Goal: Find contact information: Find contact information

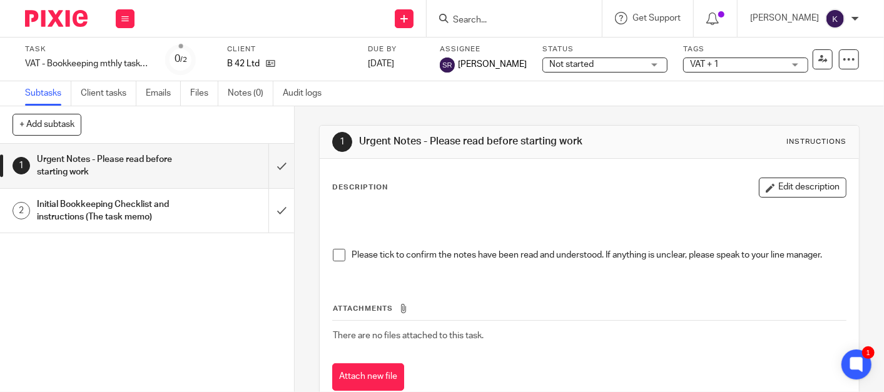
click at [75, 19] on img at bounding box center [56, 18] width 63 height 17
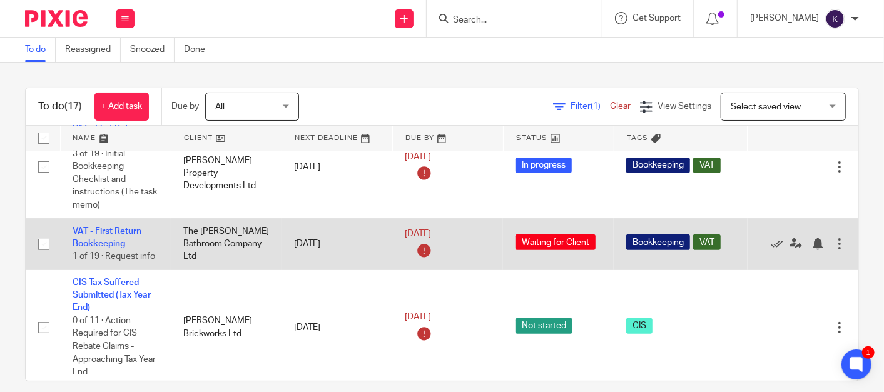
scroll to position [278, 0]
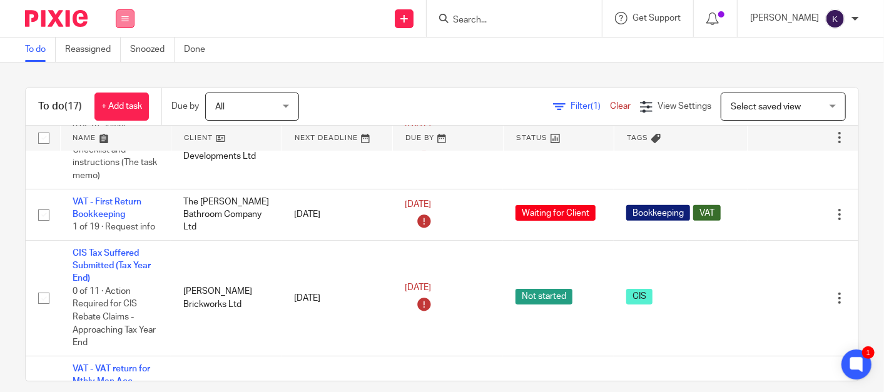
click at [126, 21] on icon at bounding box center [125, 19] width 8 height 8
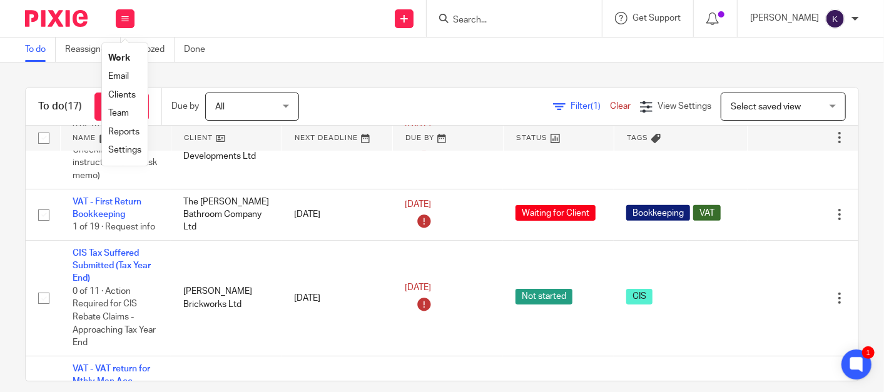
click at [126, 111] on link "Team" at bounding box center [118, 113] width 21 height 9
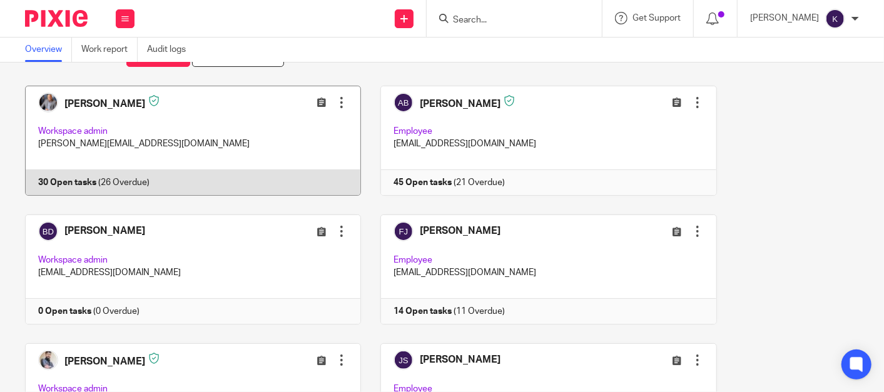
scroll to position [69, 0]
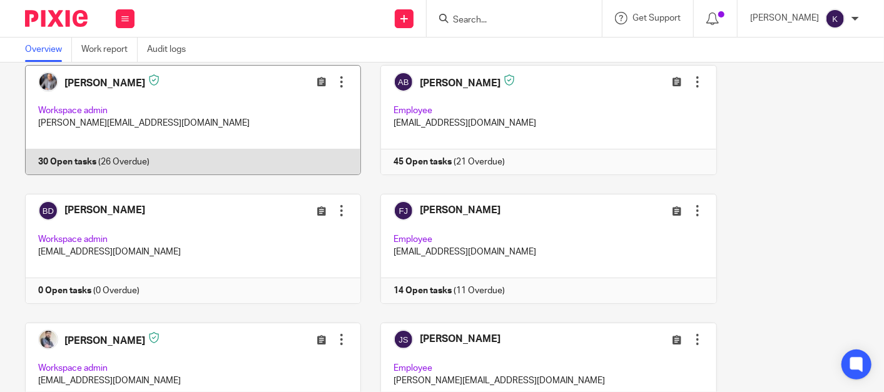
click at [168, 118] on link at bounding box center [183, 120] width 355 height 110
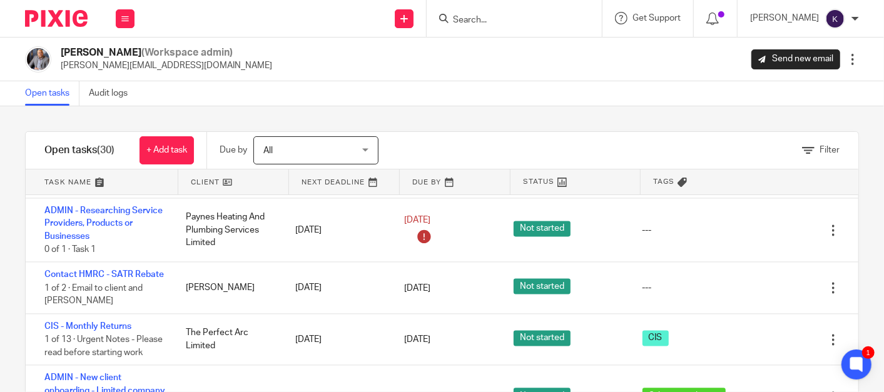
scroll to position [1529, 0]
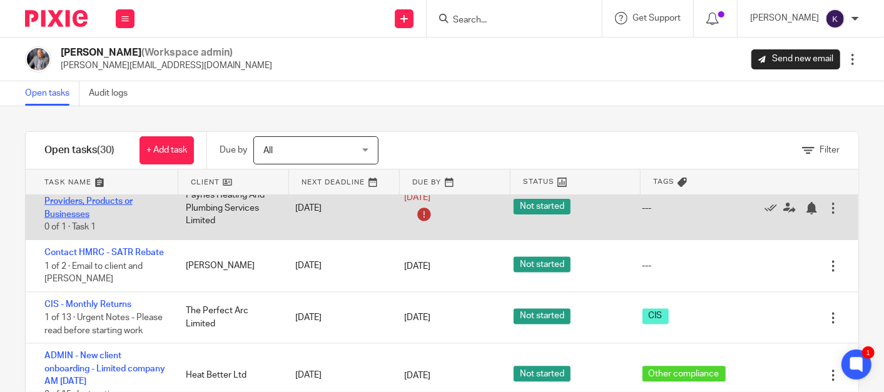
click at [108, 219] on link "ADMIN - Researching Service Providers, Products or Businesses" at bounding box center [103, 202] width 118 height 34
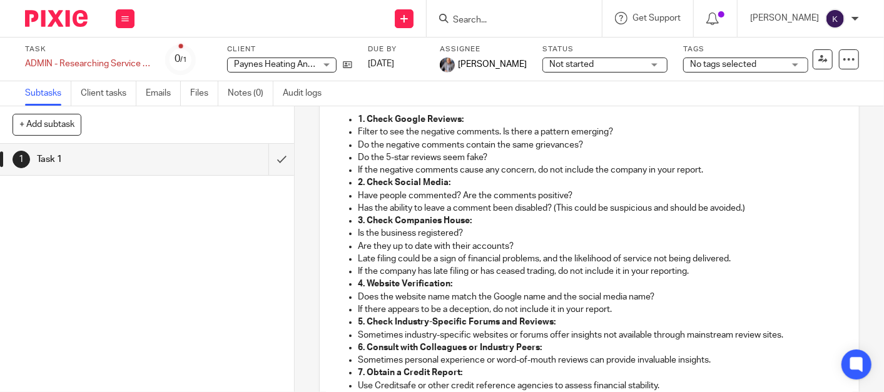
scroll to position [69, 0]
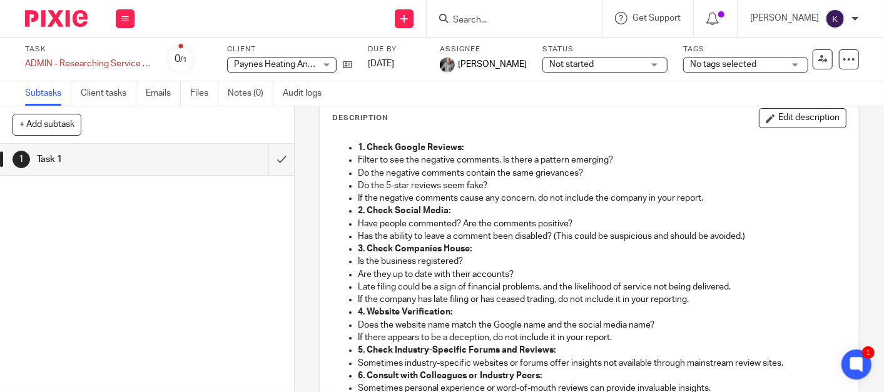
click at [487, 243] on p "3. Check Companies House:" at bounding box center [602, 249] width 488 height 13
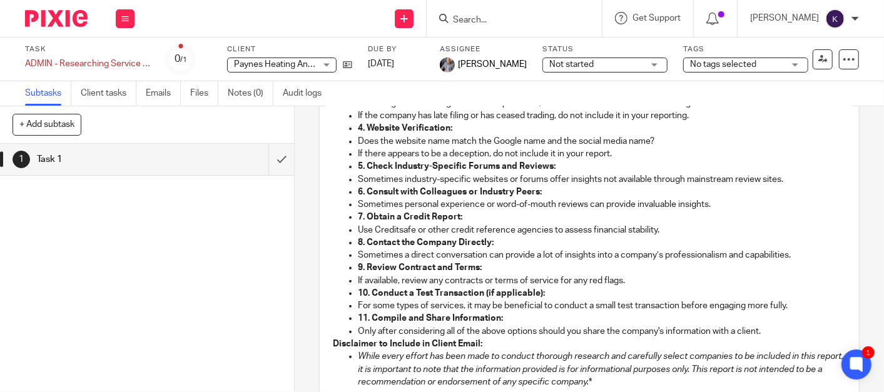
scroll to position [347, 0]
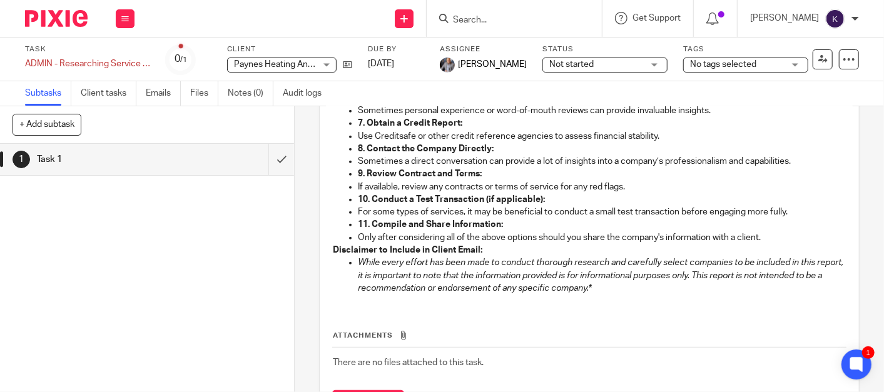
click at [636, 293] on p "While every effort has been made to conduct thorough research and carefully sel…" at bounding box center [602, 276] width 488 height 38
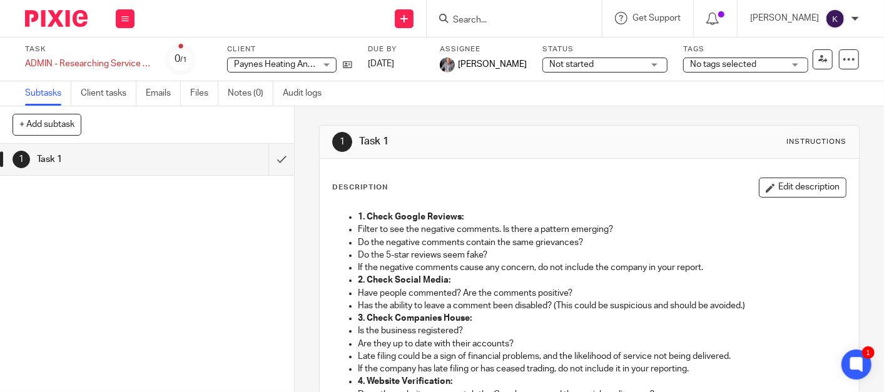
scroll to position [0, 0]
click at [511, 267] on p "If the negative comments cause any concern, do not include the company in your …" at bounding box center [602, 268] width 488 height 13
click at [492, 60] on span "Aaron McLeish" at bounding box center [492, 64] width 69 height 13
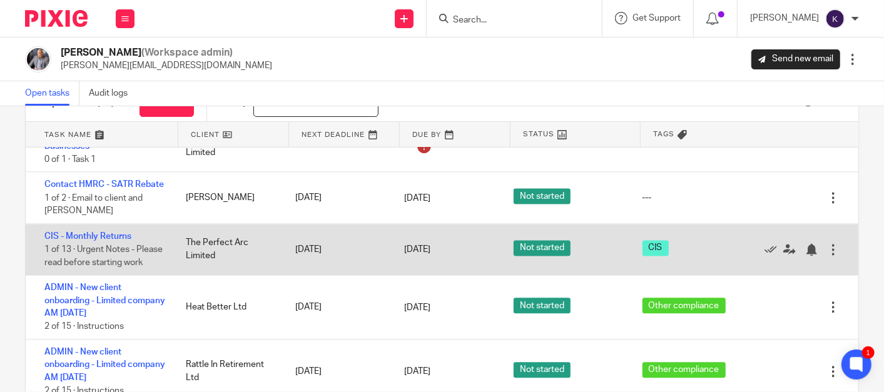
scroll to position [69, 0]
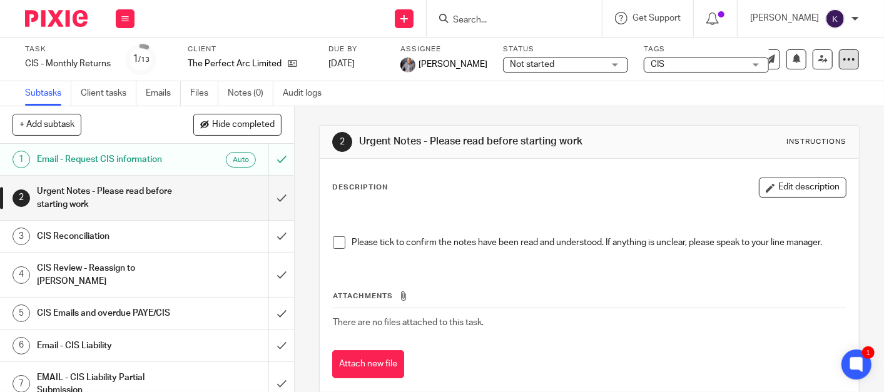
click at [843, 57] on icon at bounding box center [849, 59] width 13 height 13
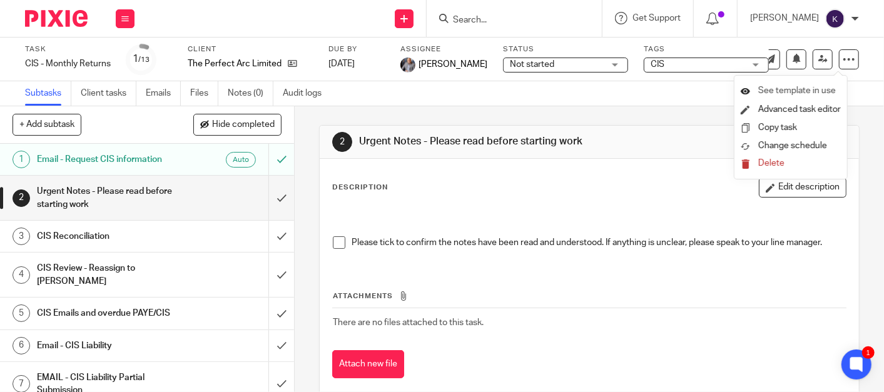
click at [799, 90] on span "See template in use" at bounding box center [797, 90] width 78 height 9
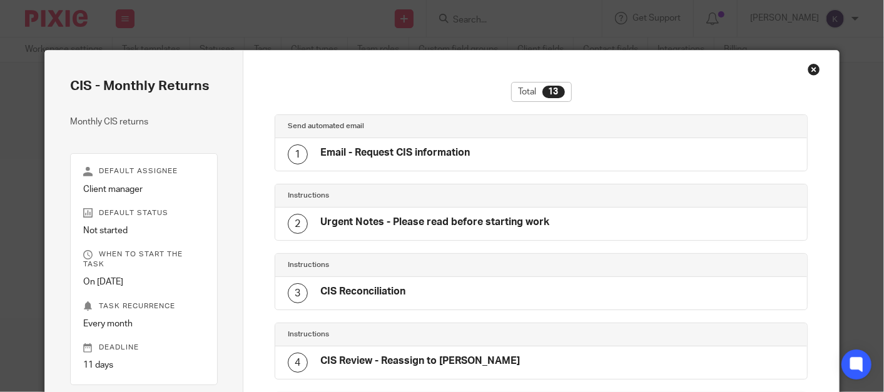
click at [808, 70] on div "Close this dialog window" at bounding box center [814, 69] width 13 height 13
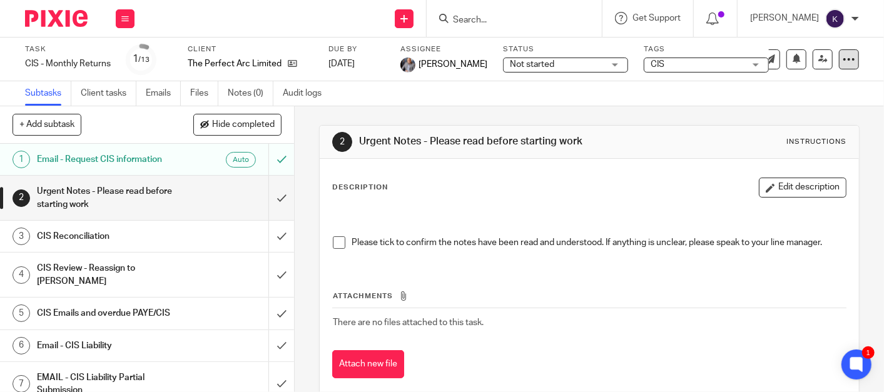
click at [843, 63] on icon at bounding box center [849, 59] width 13 height 13
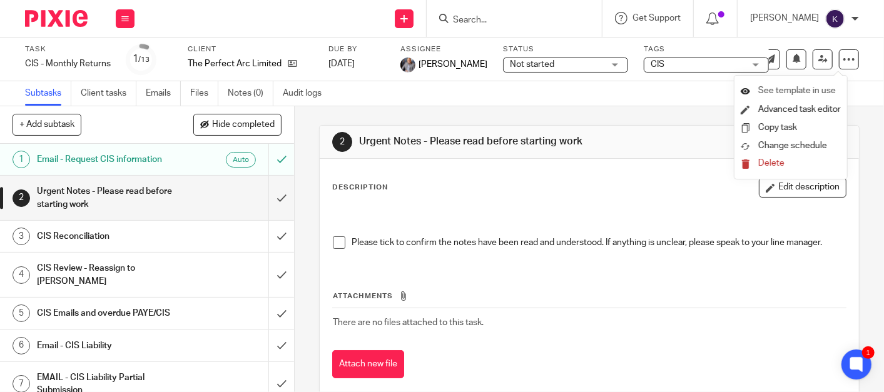
click at [821, 88] on span "See template in use" at bounding box center [797, 90] width 78 height 9
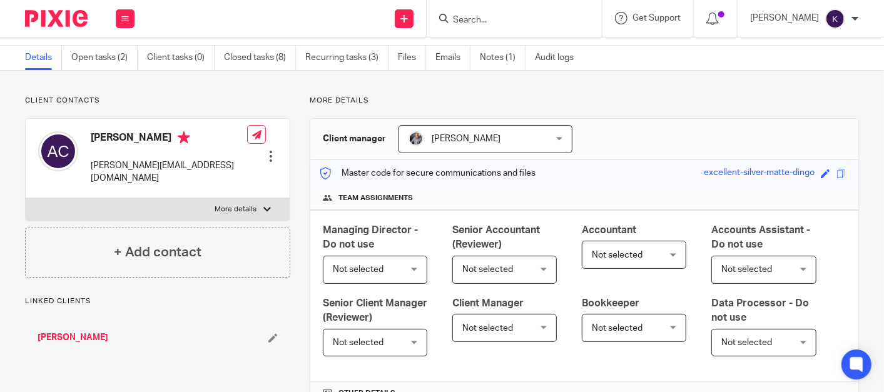
scroll to position [69, 0]
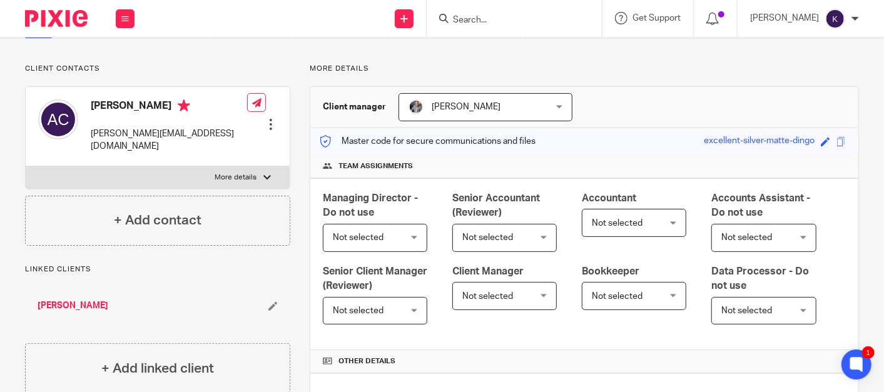
click at [469, 109] on span "[PERSON_NAME]" at bounding box center [466, 107] width 69 height 9
click at [664, 113] on div "Client manager Aaron McLeish Aaron McLeish Aaron McLeish Akshay Bhanushali Bism…" at bounding box center [584, 107] width 548 height 41
click at [507, 295] on span "Not selected" at bounding box center [499, 296] width 75 height 26
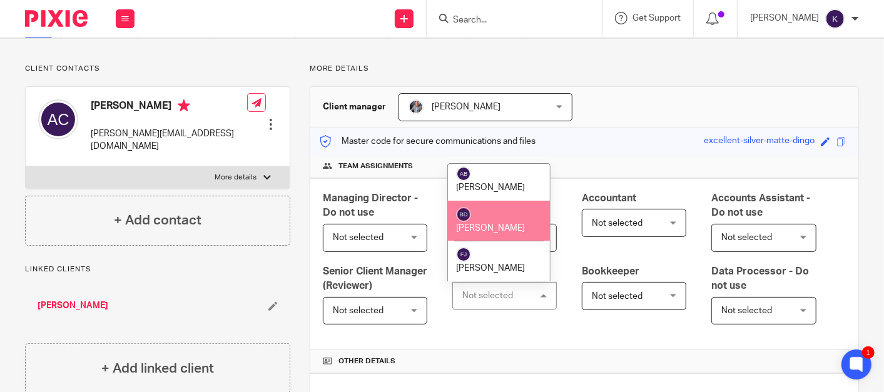
scroll to position [0, 0]
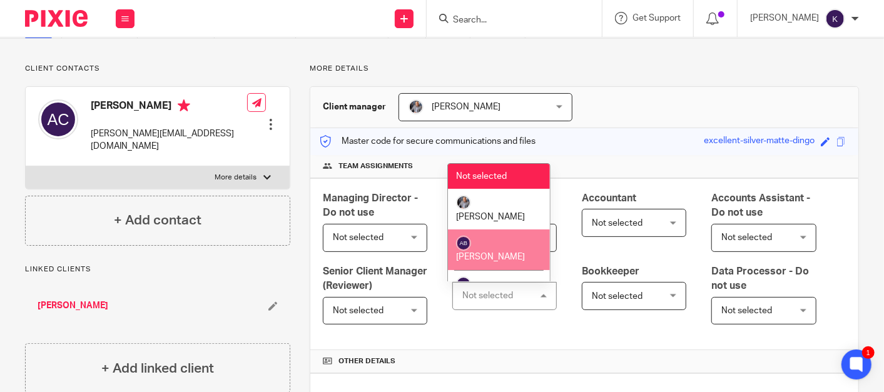
click at [499, 253] on span "Akshay Bhanushali" at bounding box center [490, 257] width 69 height 9
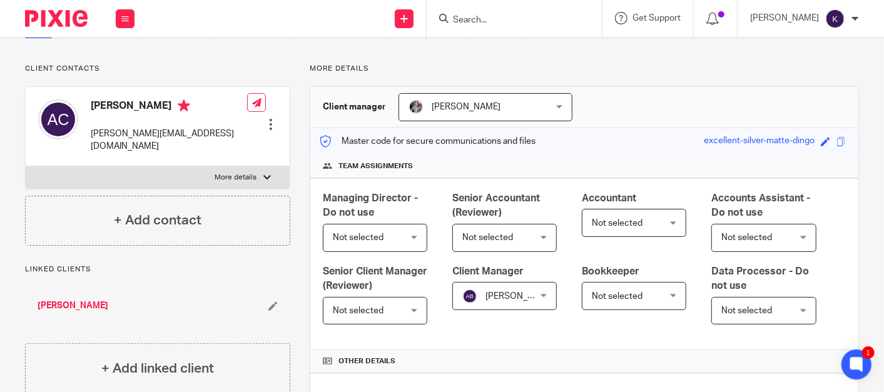
click at [623, 155] on div "Team assignments" at bounding box center [584, 166] width 548 height 23
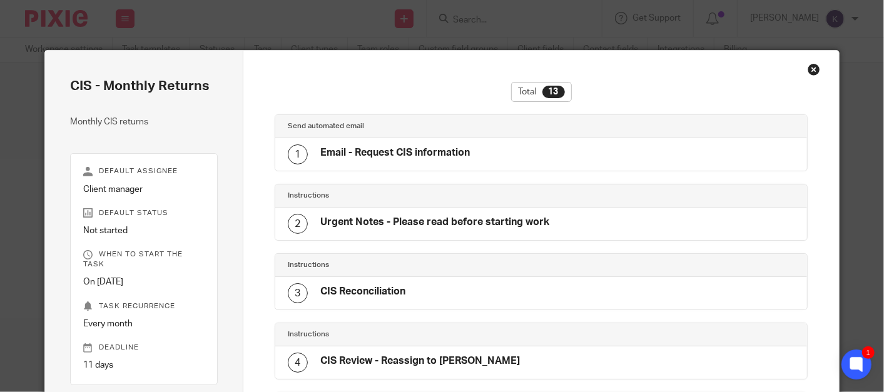
click at [808, 73] on div "Close this dialog window" at bounding box center [814, 69] width 13 height 13
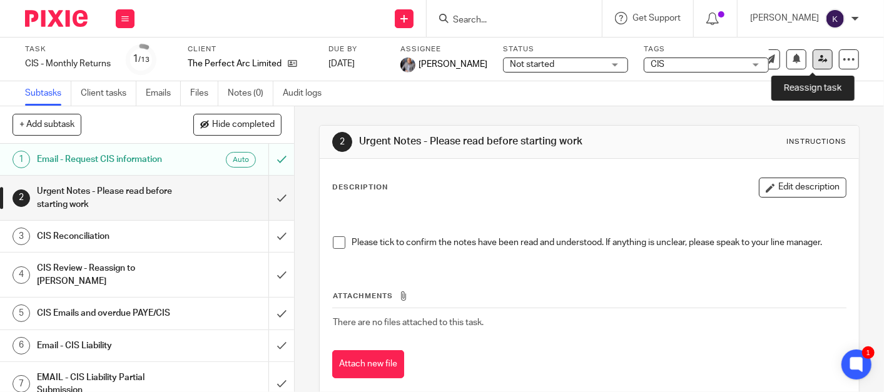
click at [818, 59] on icon at bounding box center [822, 58] width 9 height 9
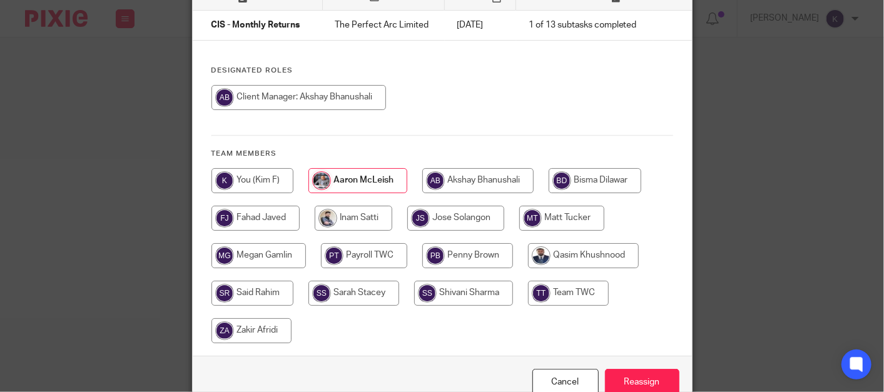
scroll to position [170, 0]
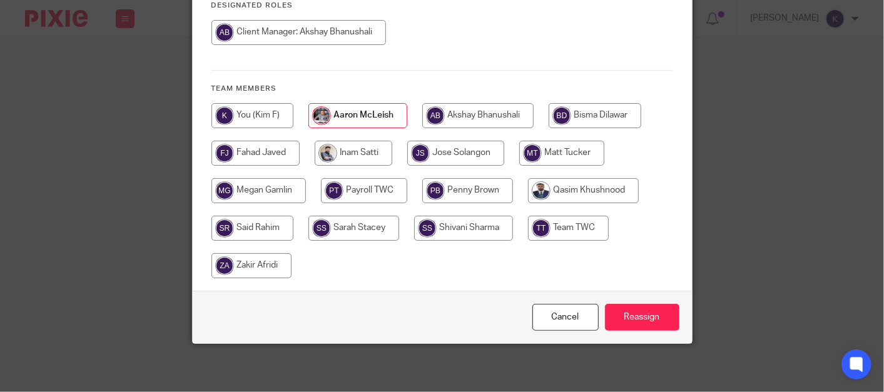
click at [445, 185] on input "radio" at bounding box center [467, 190] width 91 height 25
radio input "true"
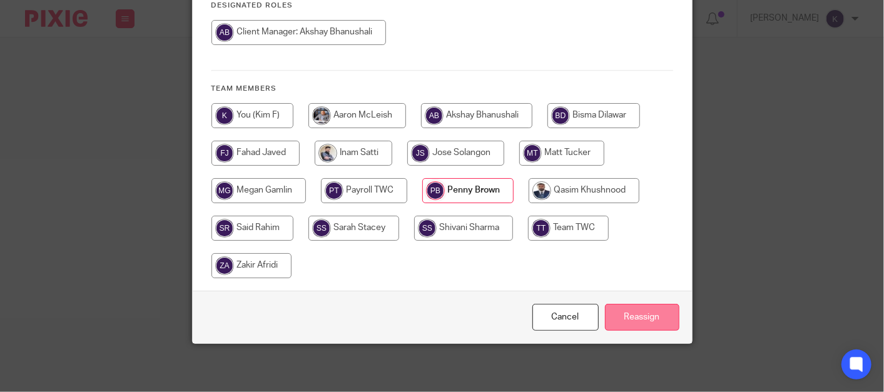
click at [638, 312] on input "Reassign" at bounding box center [642, 317] width 74 height 27
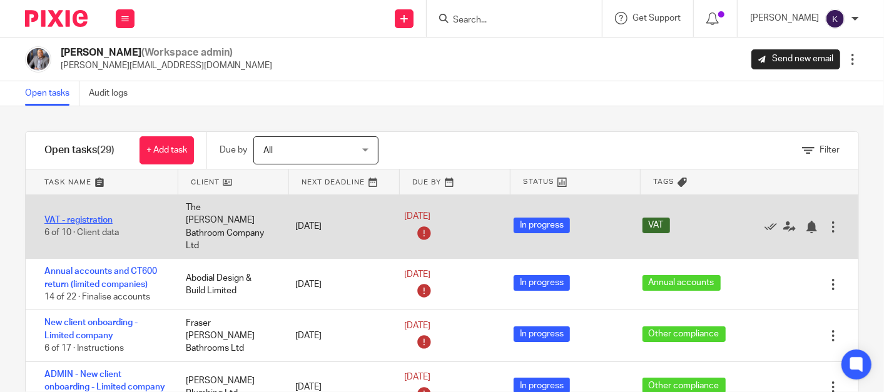
click at [96, 216] on link "VAT - registration" at bounding box center [78, 220] width 68 height 9
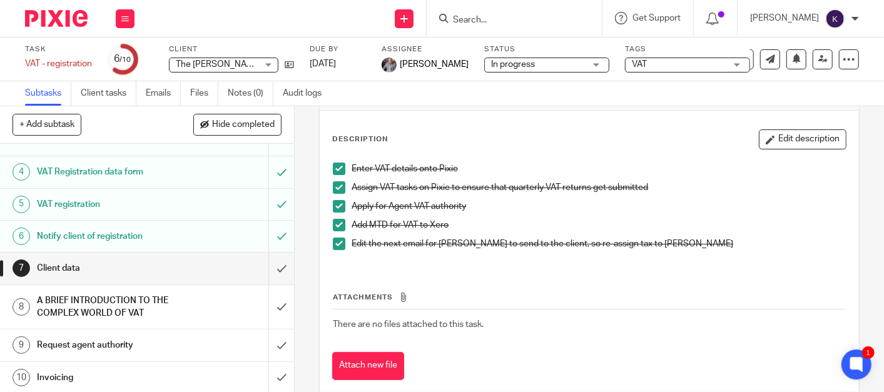
scroll to position [73, 0]
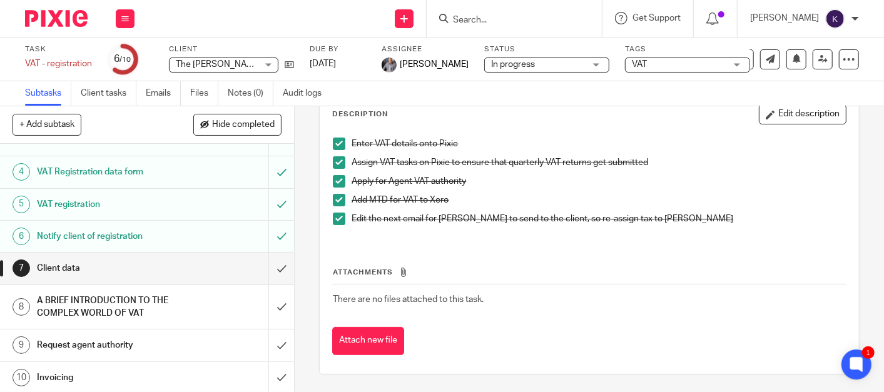
click at [151, 343] on h1 "Request agent authority" at bounding box center [110, 345] width 146 height 19
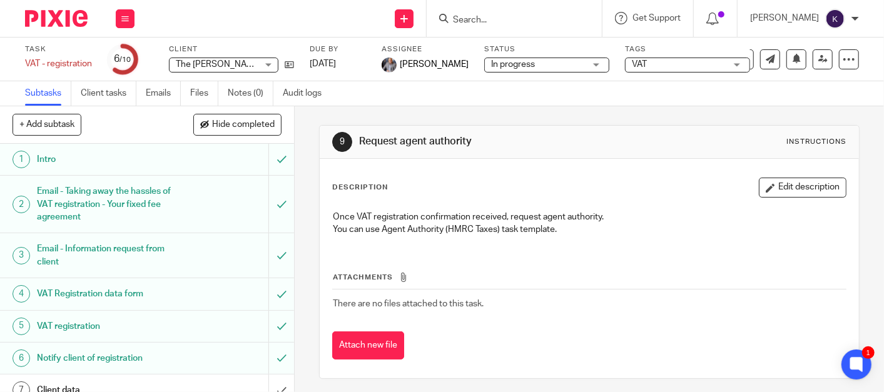
click at [76, 18] on img at bounding box center [56, 18] width 63 height 17
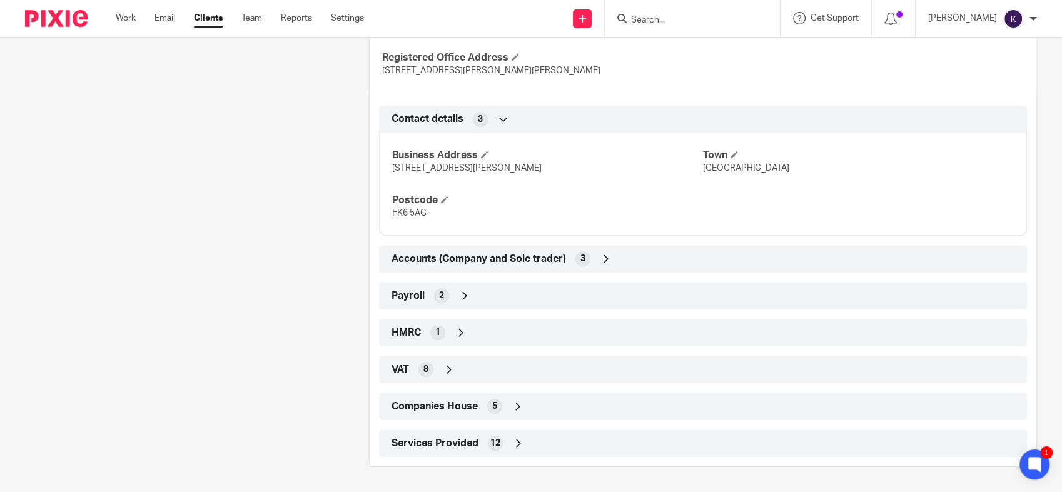
scroll to position [594, 0]
click at [470, 364] on div "VAT 8" at bounding box center [703, 369] width 629 height 21
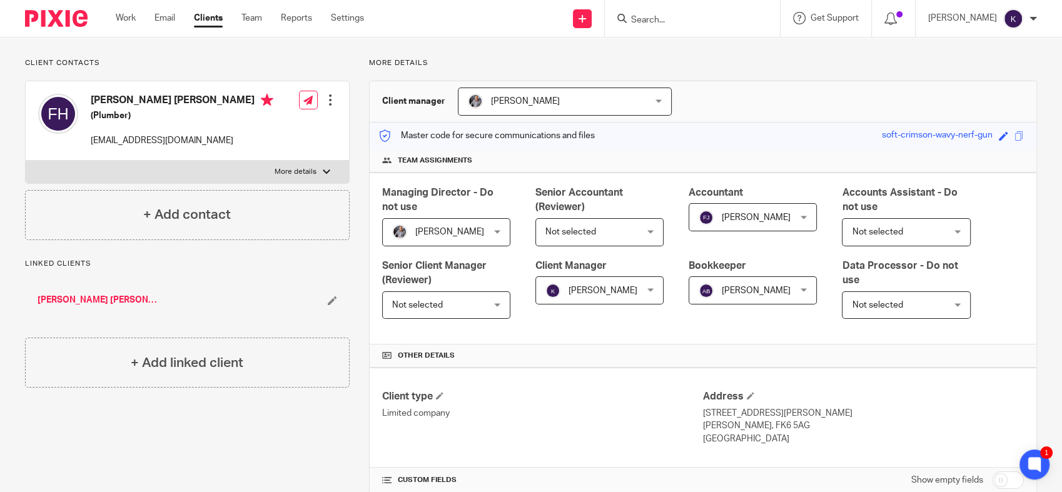
scroll to position [0, 0]
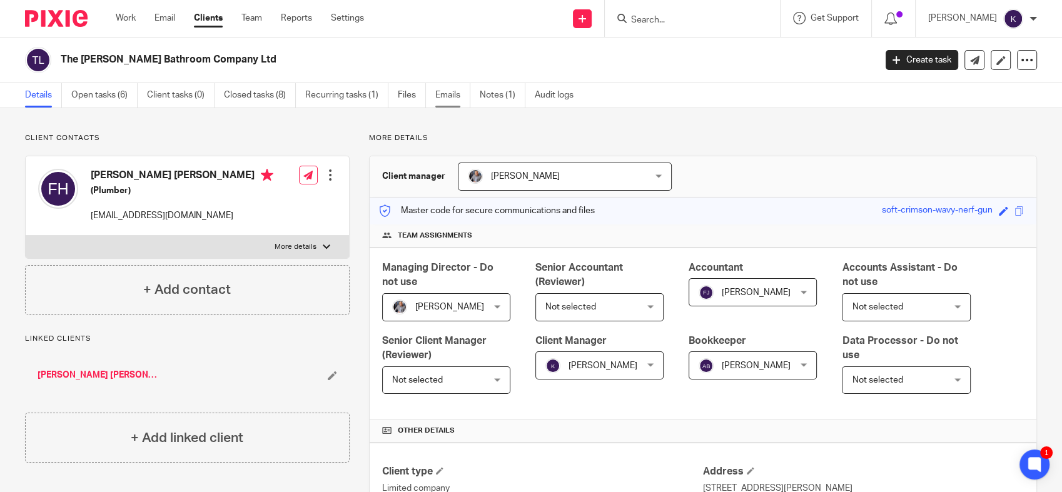
click at [459, 95] on link "Emails" at bounding box center [452, 95] width 35 height 24
click at [258, 23] on link "Team" at bounding box center [252, 18] width 21 height 13
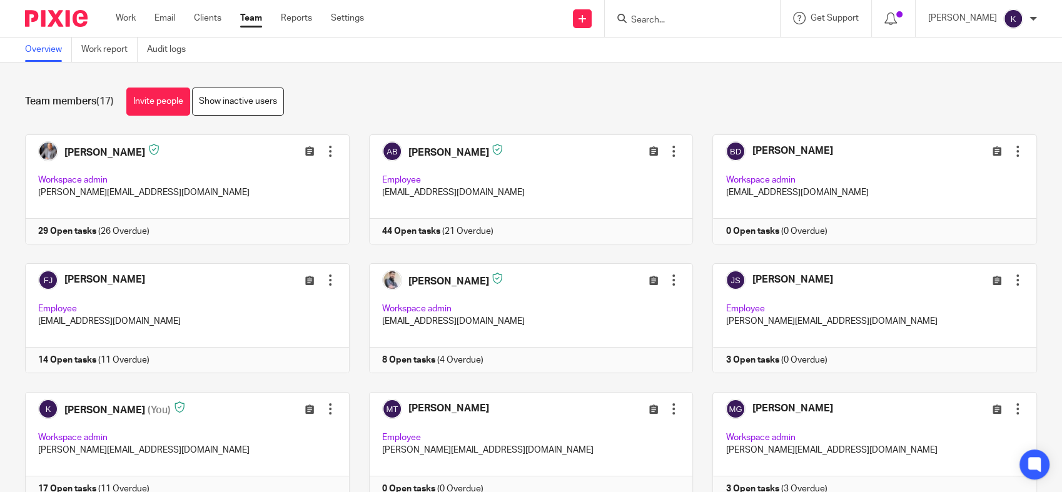
click at [59, 22] on img at bounding box center [56, 18] width 63 height 17
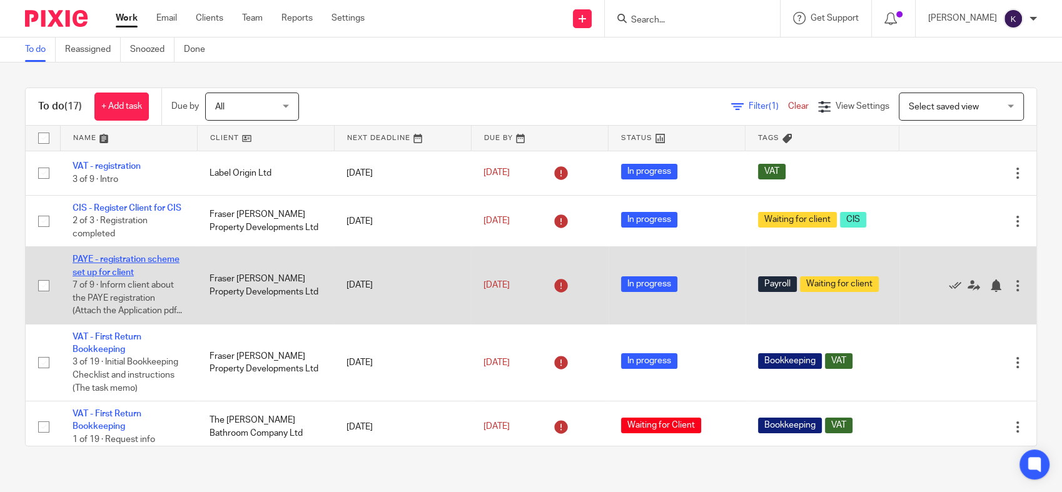
click at [116, 277] on link "PAYE - registration scheme set up for client" at bounding box center [126, 265] width 107 height 21
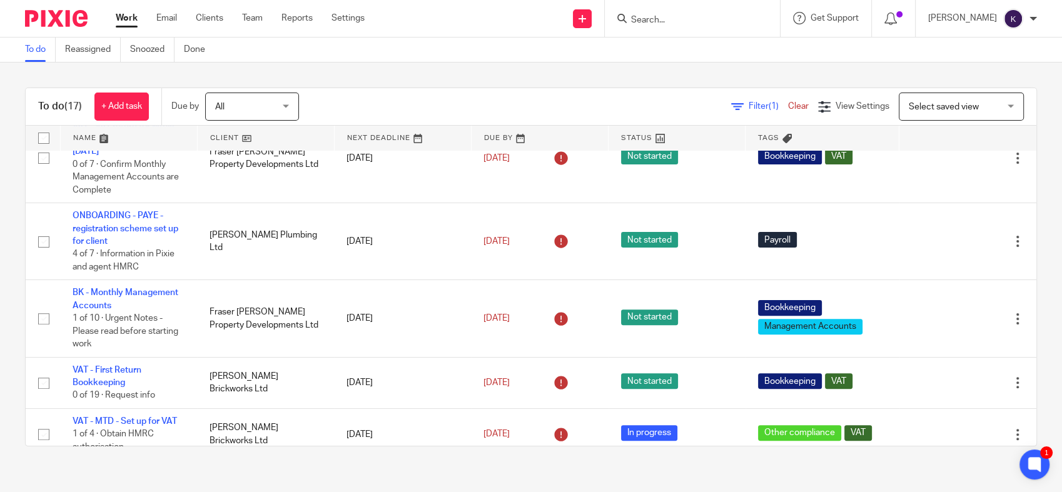
scroll to position [486, 0]
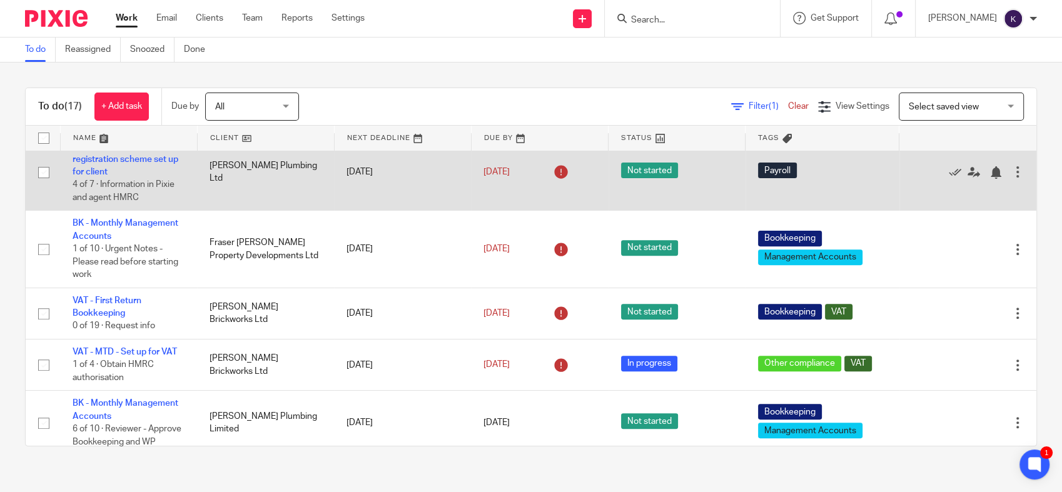
click at [139, 203] on td "ONBOARDING - PAYE - registration scheme set up for client 4 of 7 · Information …" at bounding box center [128, 172] width 137 height 77
click at [140, 176] on link "ONBOARDING - PAYE - registration scheme set up for client" at bounding box center [126, 159] width 106 height 34
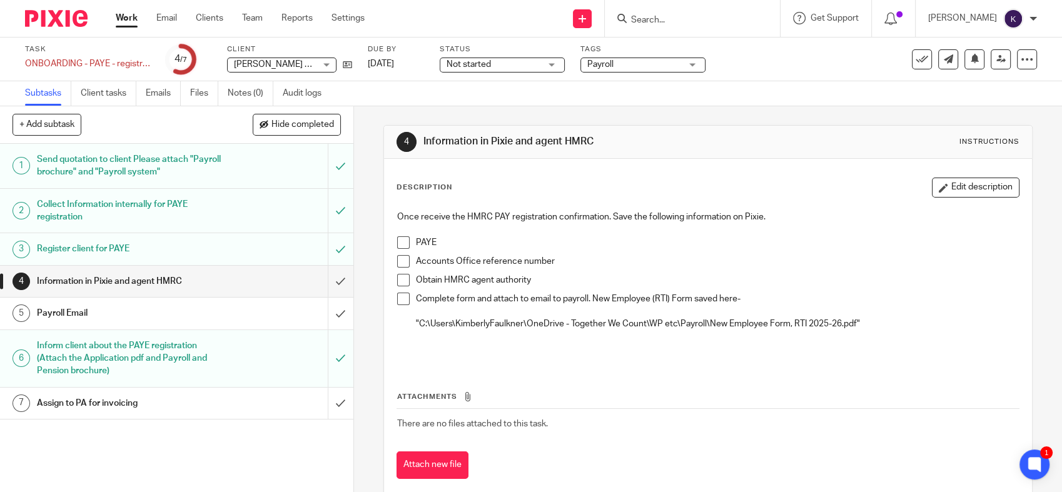
click at [145, 245] on h1 "Register client for PAYE" at bounding box center [130, 249] width 186 height 19
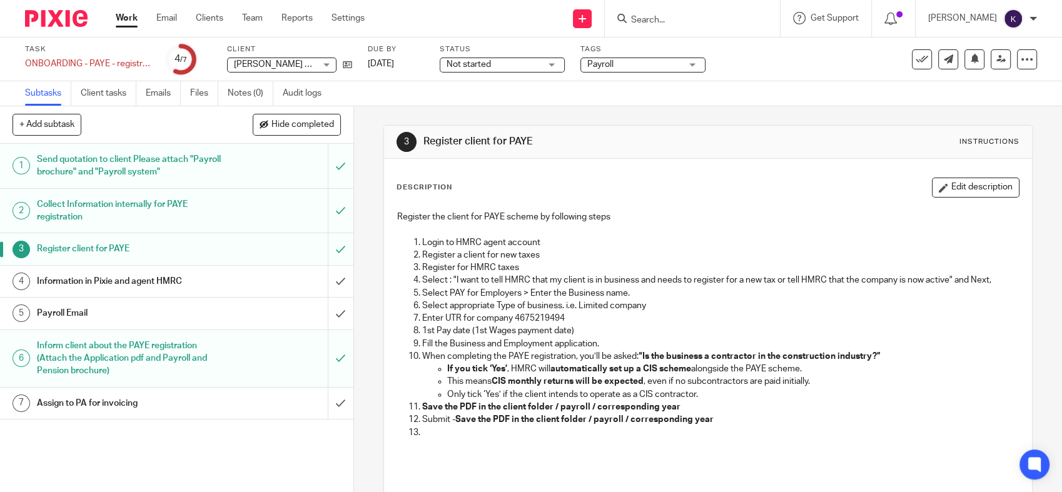
click at [196, 285] on h1 "Information in Pixie and agent HMRC" at bounding box center [130, 281] width 186 height 19
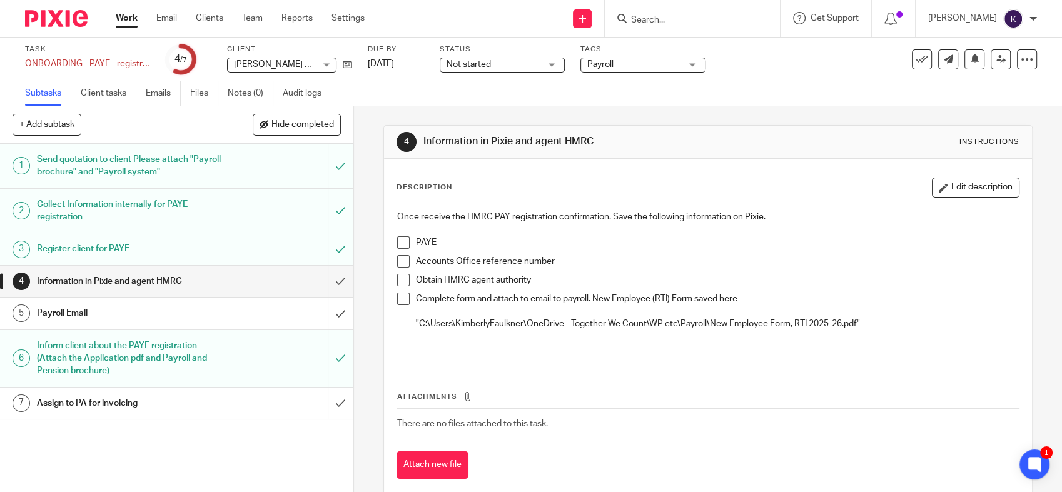
click at [354, 318] on div "4 Information in Pixie and agent HMRC Instructions Description Edit description…" at bounding box center [708, 299] width 708 height 386
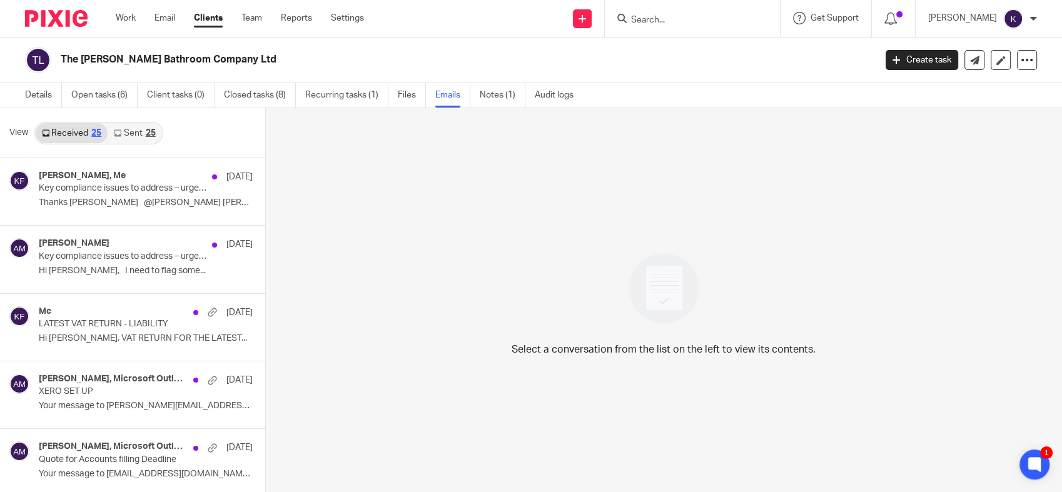
click at [131, 140] on link "Sent 25" at bounding box center [135, 133] width 54 height 20
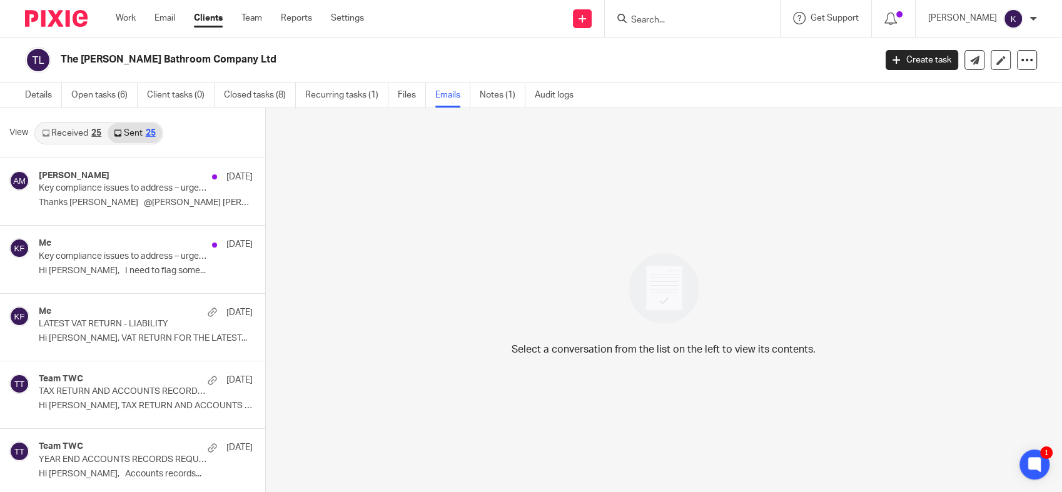
click at [65, 127] on link "Received 25" at bounding box center [72, 133] width 72 height 20
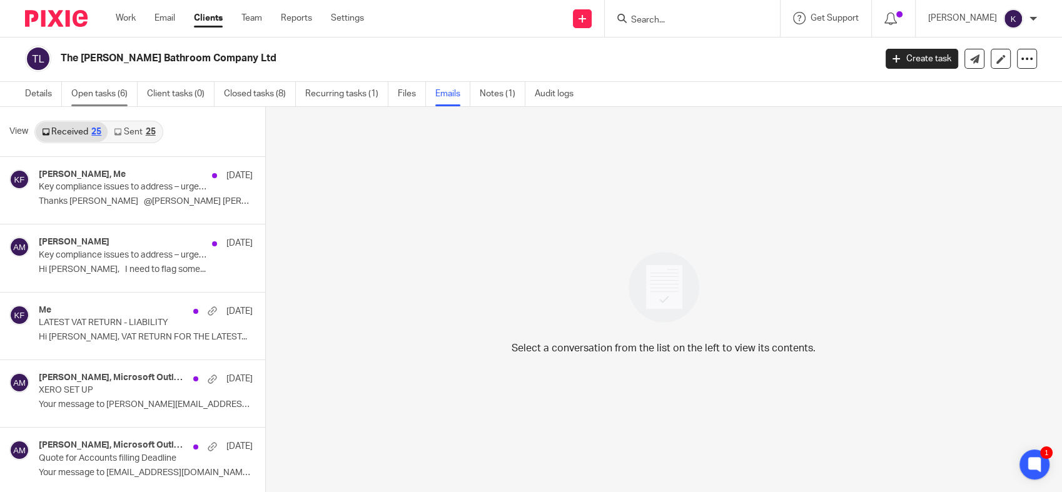
click at [114, 90] on link "Open tasks (6)" at bounding box center [104, 94] width 66 height 24
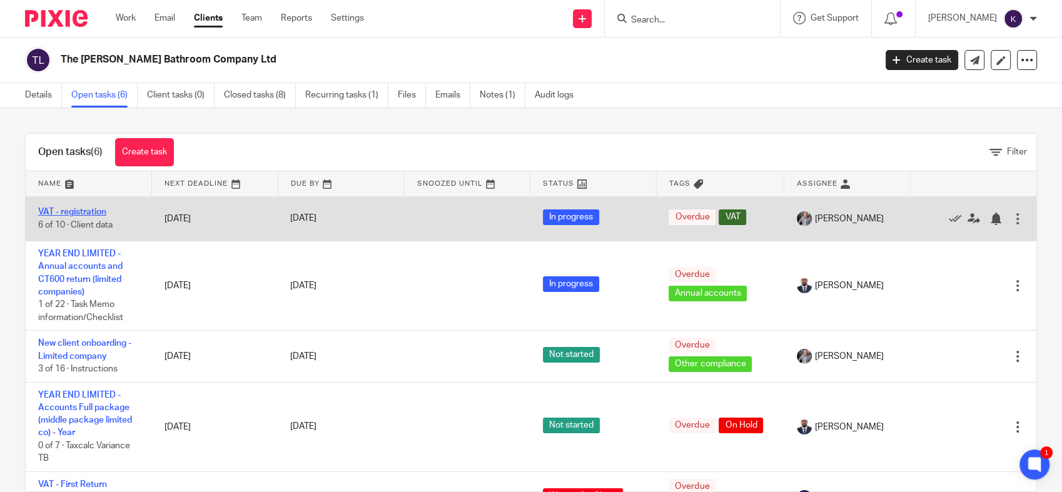
click at [91, 210] on link "VAT - registration" at bounding box center [72, 212] width 68 height 9
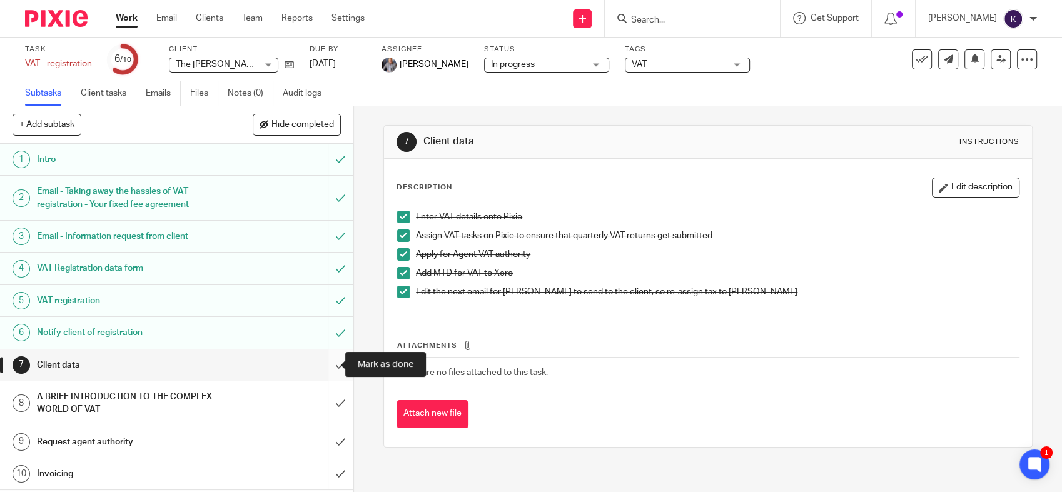
click at [332, 365] on input "submit" at bounding box center [176, 365] width 353 height 31
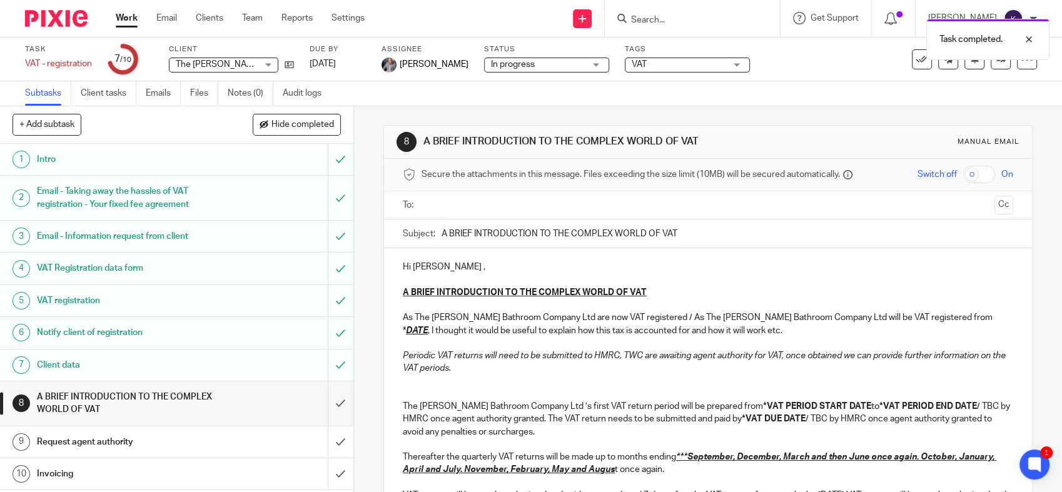
click at [175, 433] on h1 "Request agent authority" at bounding box center [130, 442] width 186 height 19
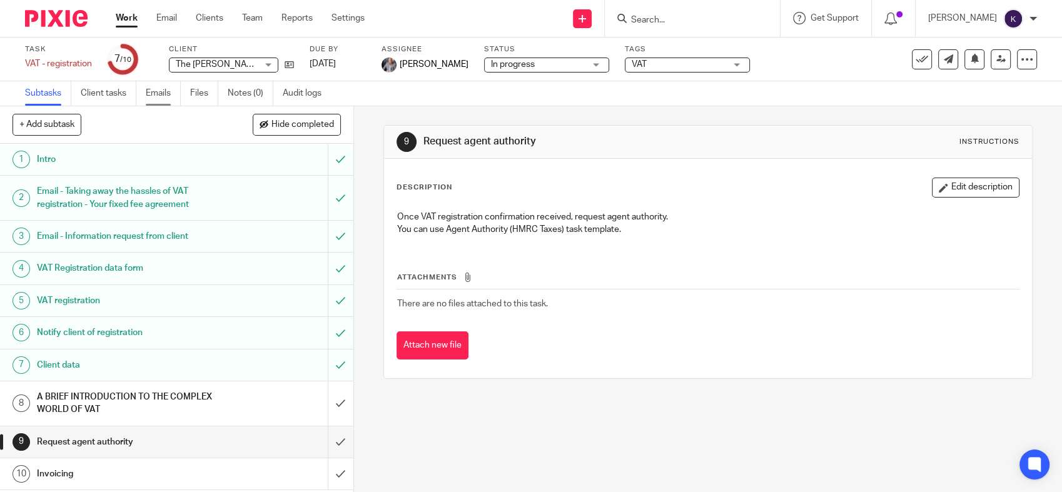
click at [171, 86] on link "Emails" at bounding box center [163, 93] width 35 height 24
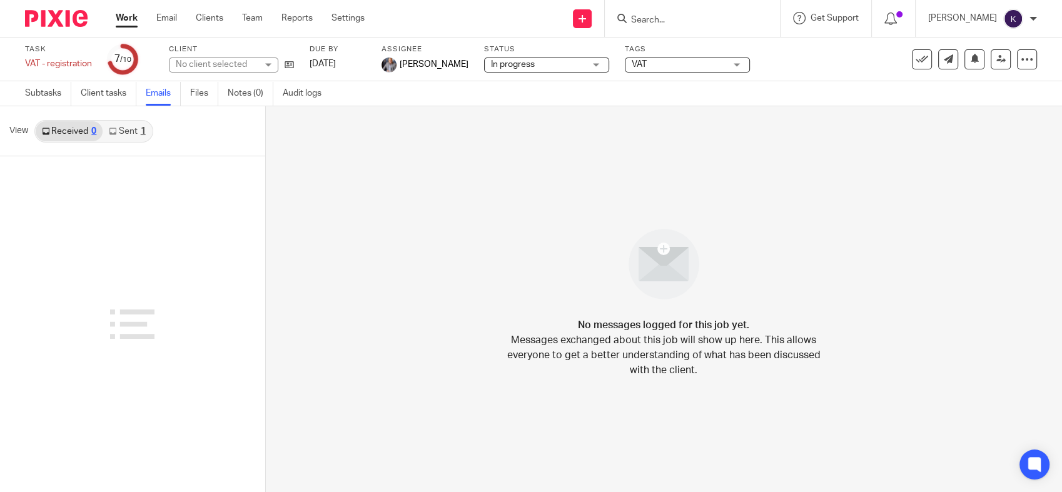
click at [135, 131] on link "Sent 1" at bounding box center [127, 131] width 49 height 20
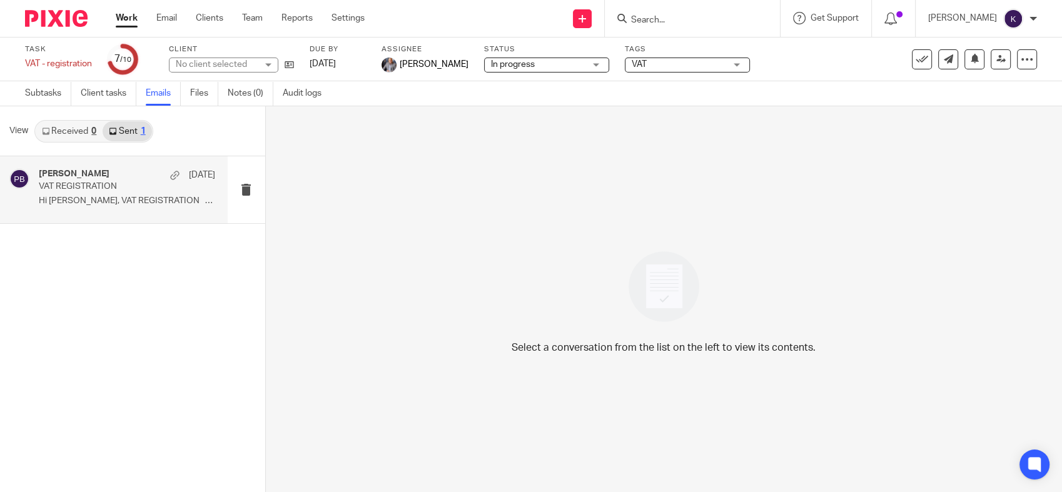
click at [83, 193] on div "[PERSON_NAME] [DATE] VAT REGISTRATION Hi Fraser, VAT REGISTRATION We..." at bounding box center [127, 190] width 176 height 42
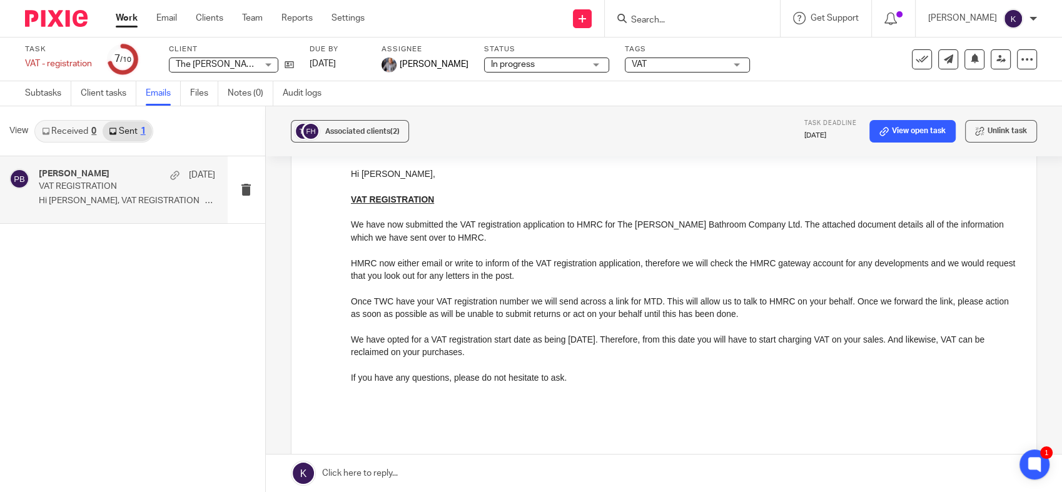
scroll to position [69, 0]
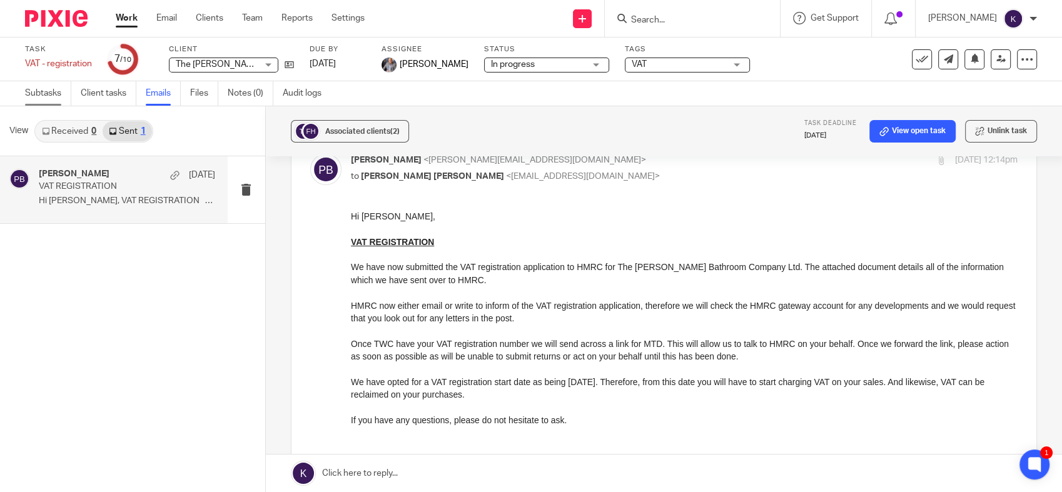
click at [59, 103] on link "Subtasks" at bounding box center [48, 93] width 46 height 24
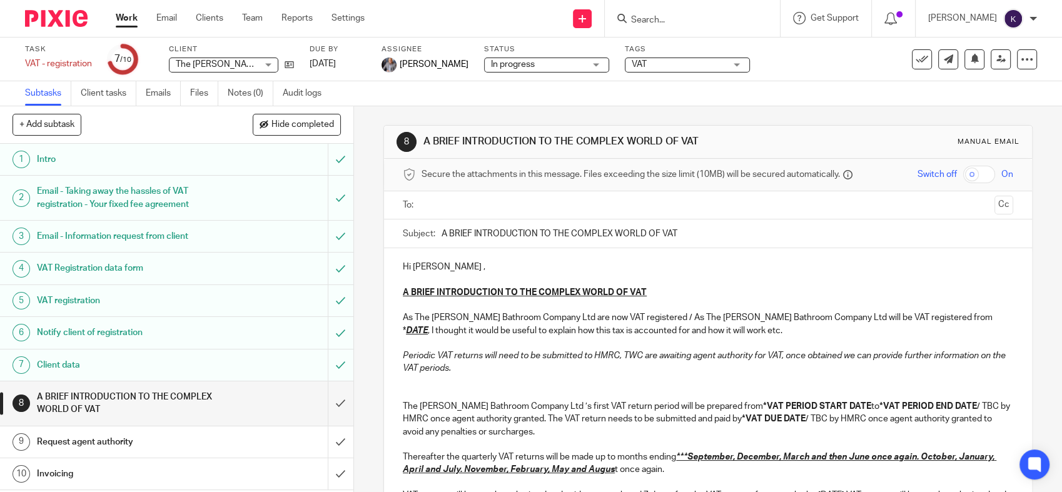
click at [185, 467] on h1 "Invoicing" at bounding box center [130, 474] width 186 height 19
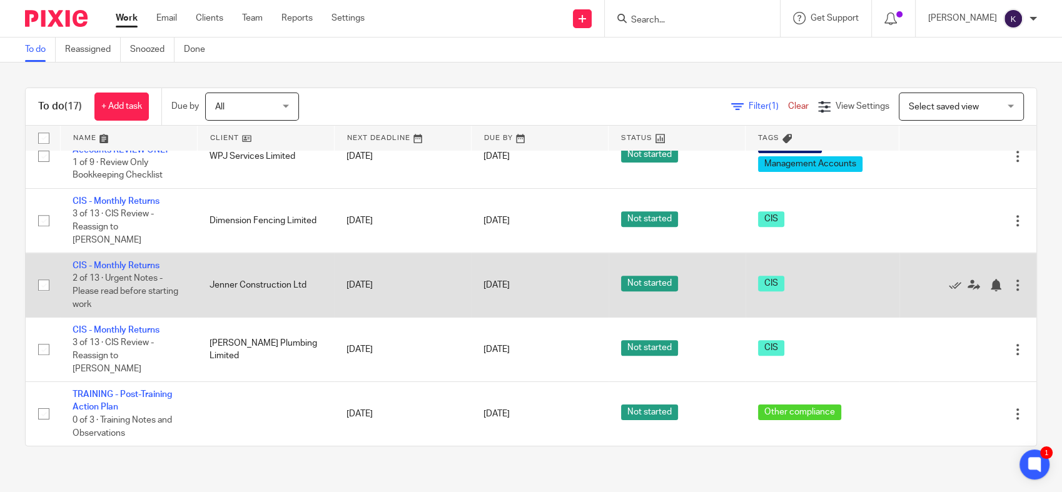
scroll to position [847, 0]
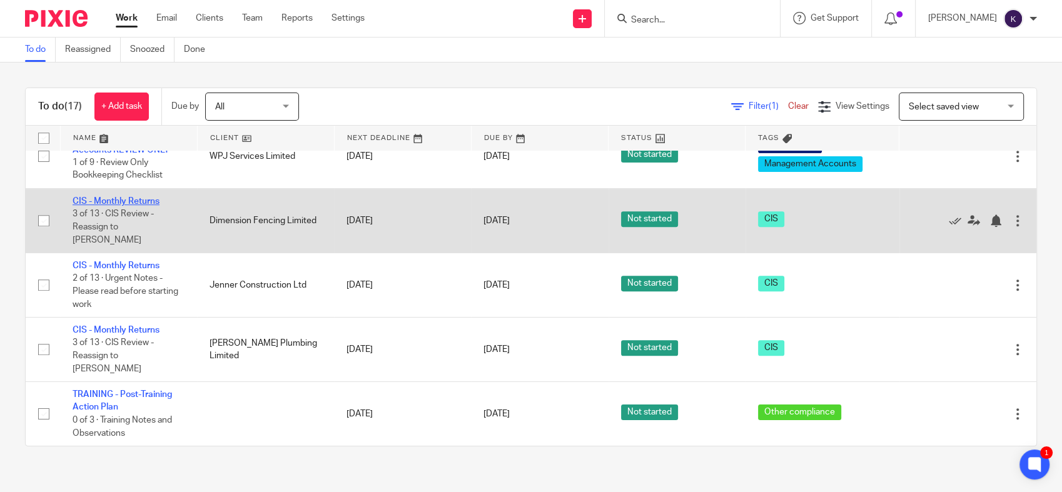
click at [140, 206] on link "CIS - Monthly Returns" at bounding box center [116, 201] width 87 height 9
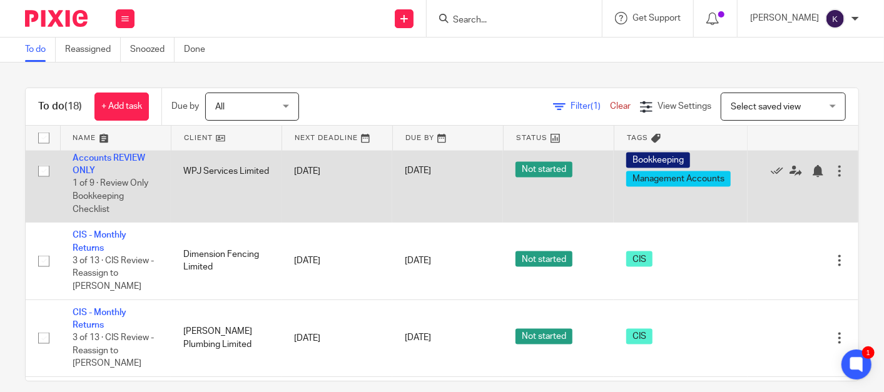
scroll to position [1112, 0]
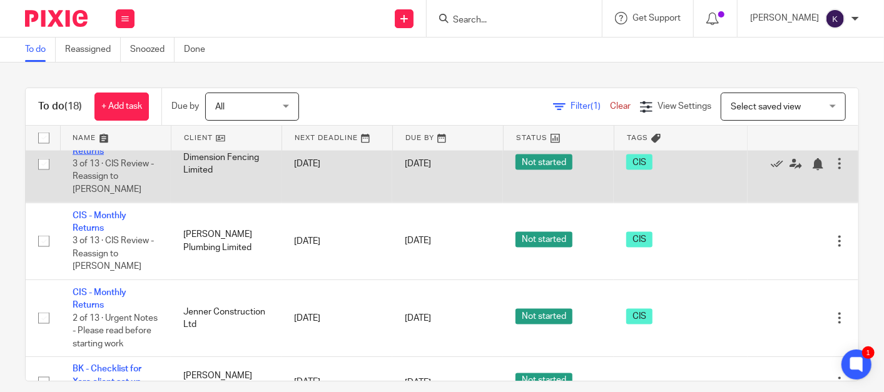
click at [103, 155] on link "CIS - Monthly Returns" at bounding box center [100, 144] width 54 height 21
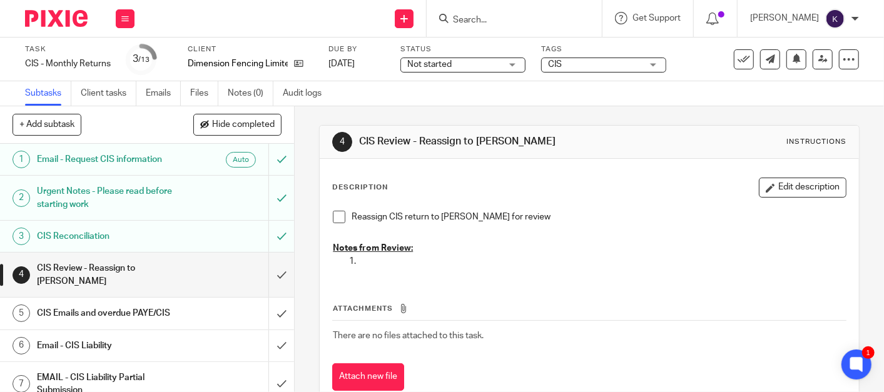
click at [183, 86] on ul "Subtasks Client tasks Emails Files Notes (0) Audit logs" at bounding box center [182, 93] width 315 height 24
click at [150, 91] on link "Emails" at bounding box center [163, 93] width 35 height 24
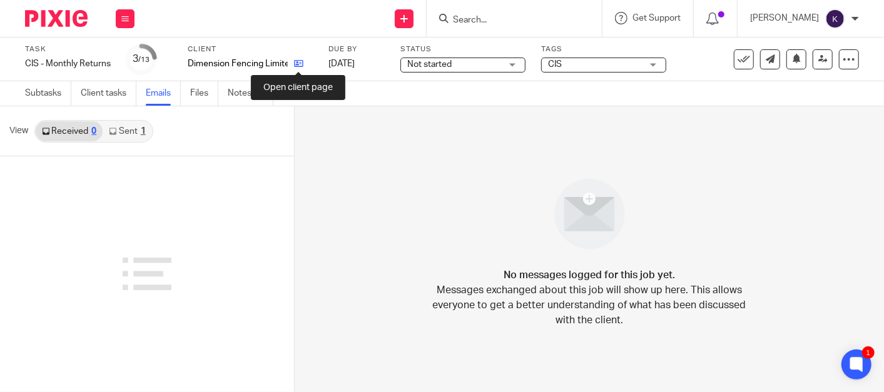
click at [297, 61] on icon at bounding box center [298, 63] width 9 height 9
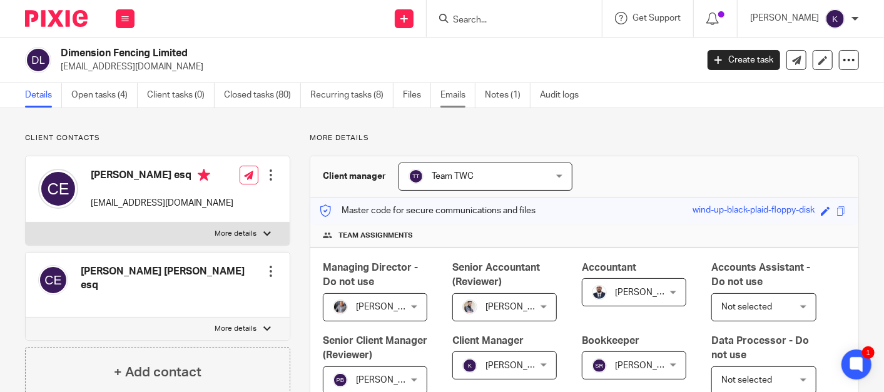
click at [442, 96] on link "Emails" at bounding box center [457, 95] width 35 height 24
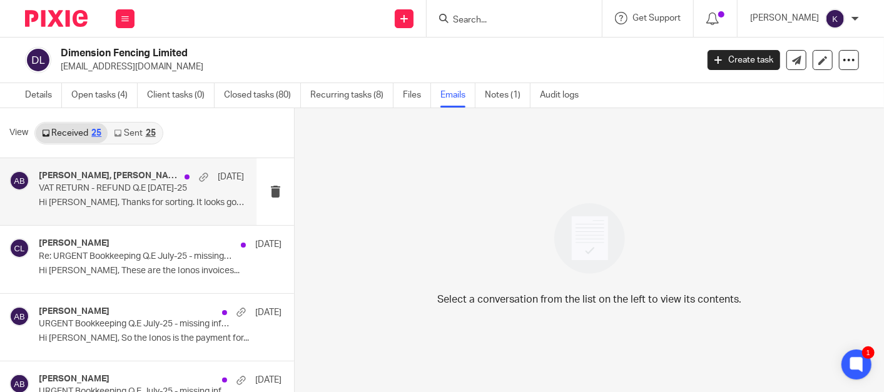
click at [123, 181] on div "Charlie Lloyd, Akshay Bhanushali 4 Sep" at bounding box center [141, 177] width 205 height 13
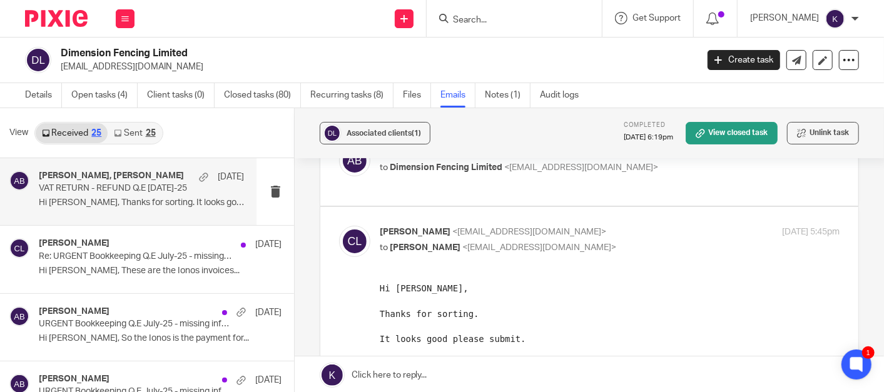
scroll to position [347, 0]
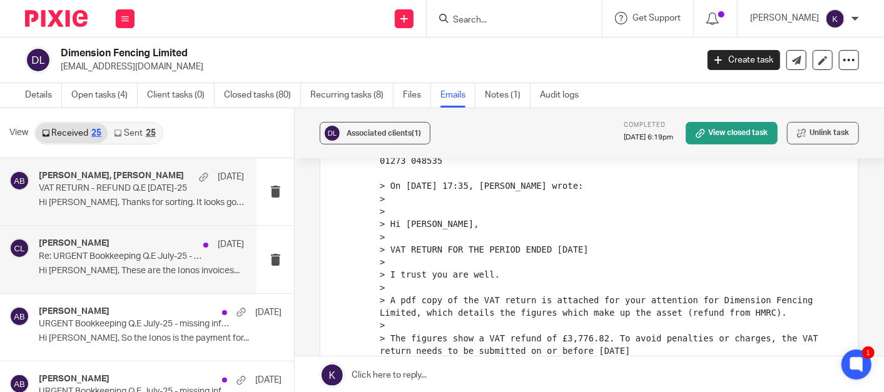
click at [161, 264] on div "Akshay Bhanushali, Charlie Lloyd 4 Sep Re: URGENT Bookkeeping Q.E July-25 - mis…" at bounding box center [141, 259] width 205 height 42
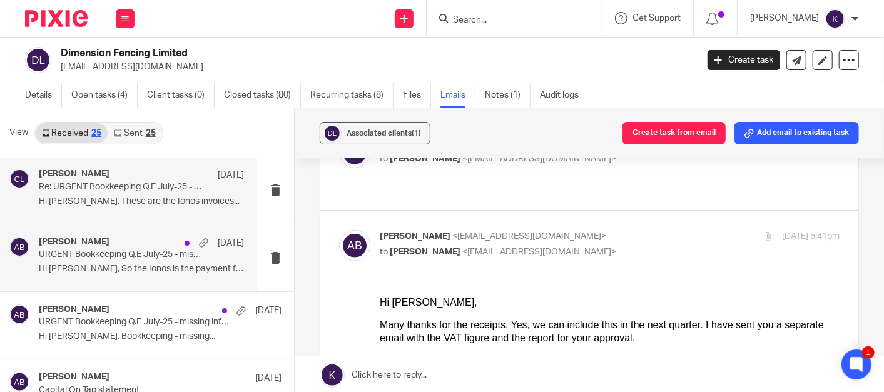
scroll to position [208, 0]
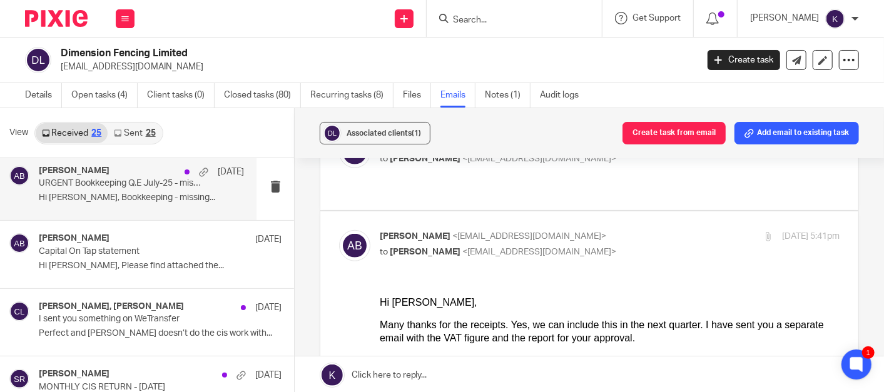
click at [143, 200] on p "Hi Charlie, Bookkeeping - missing..." at bounding box center [141, 198] width 205 height 11
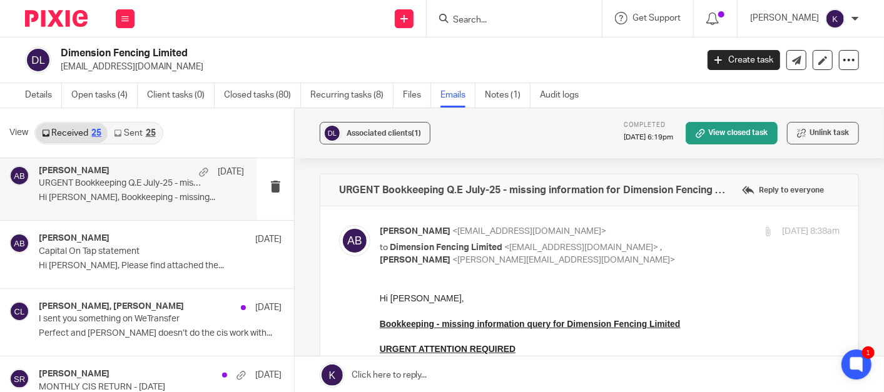
scroll to position [0, 0]
click at [137, 132] on link "Sent 25" at bounding box center [135, 133] width 54 height 20
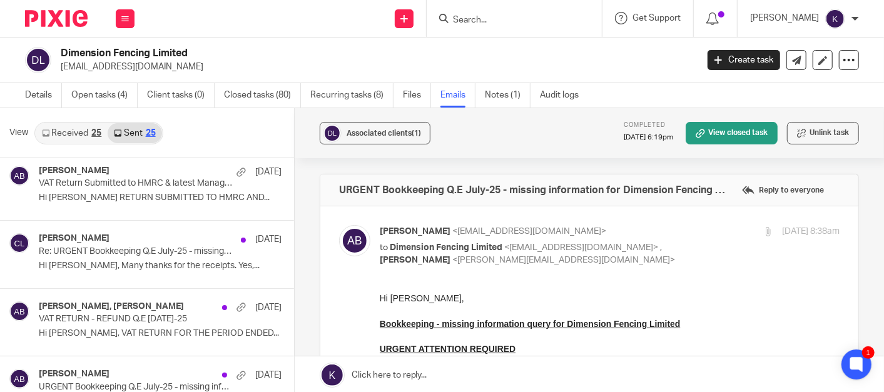
scroll to position [1, 0]
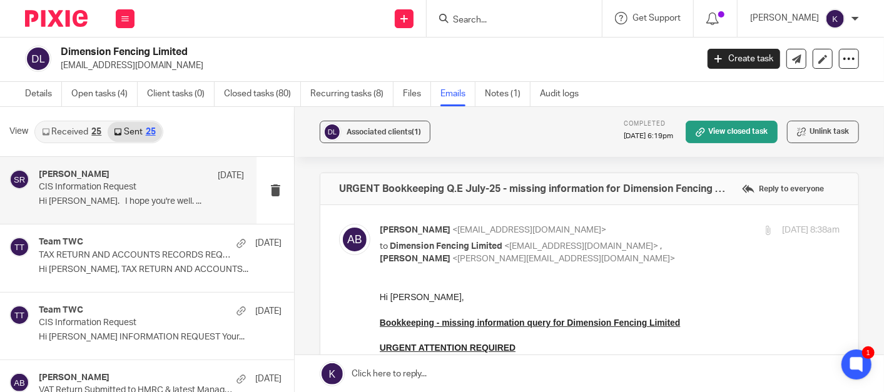
click at [142, 203] on p "Hi Charlie. I hope you're well. ..." at bounding box center [141, 201] width 205 height 11
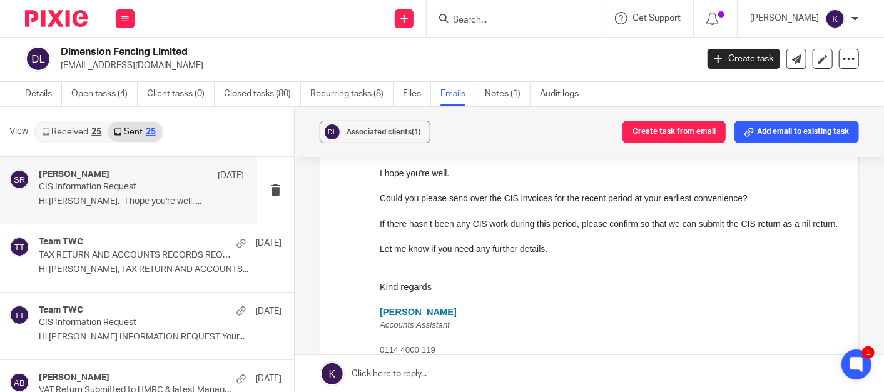
scroll to position [0, 0]
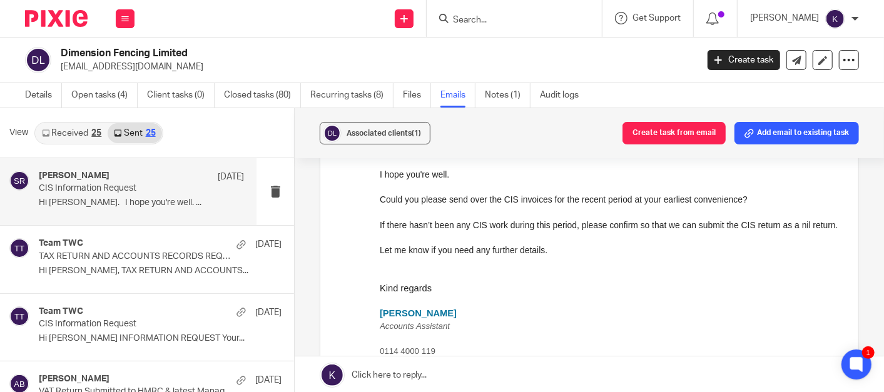
click at [82, 131] on link "Received 25" at bounding box center [72, 133] width 72 height 20
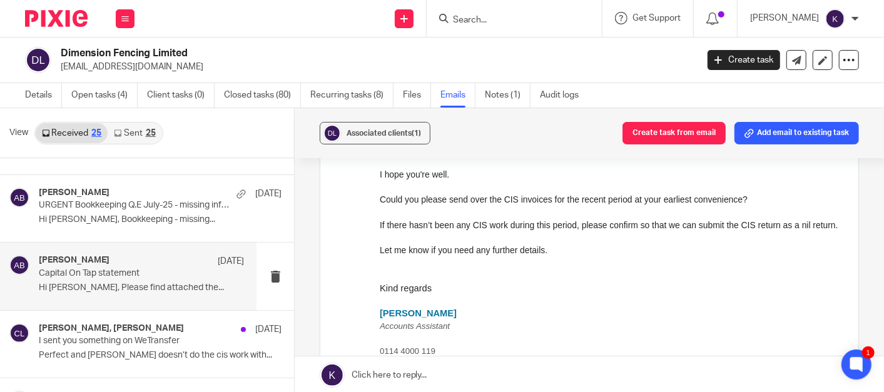
scroll to position [208, 0]
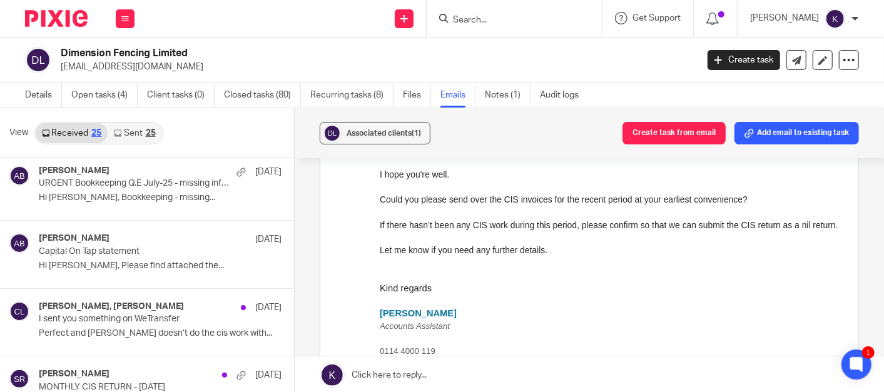
click at [535, 9] on div at bounding box center [514, 18] width 175 height 37
click at [533, 28] on div at bounding box center [514, 18] width 175 height 37
click at [532, 19] on input "Search" at bounding box center [508, 20] width 113 height 11
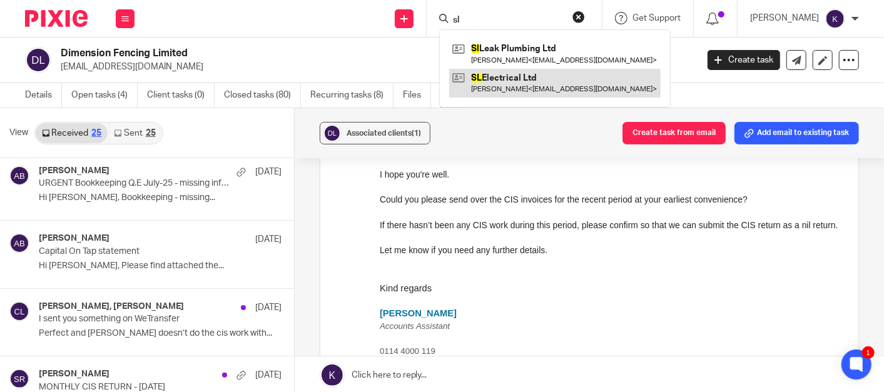
type input "sl"
click at [566, 86] on link at bounding box center [554, 83] width 211 height 29
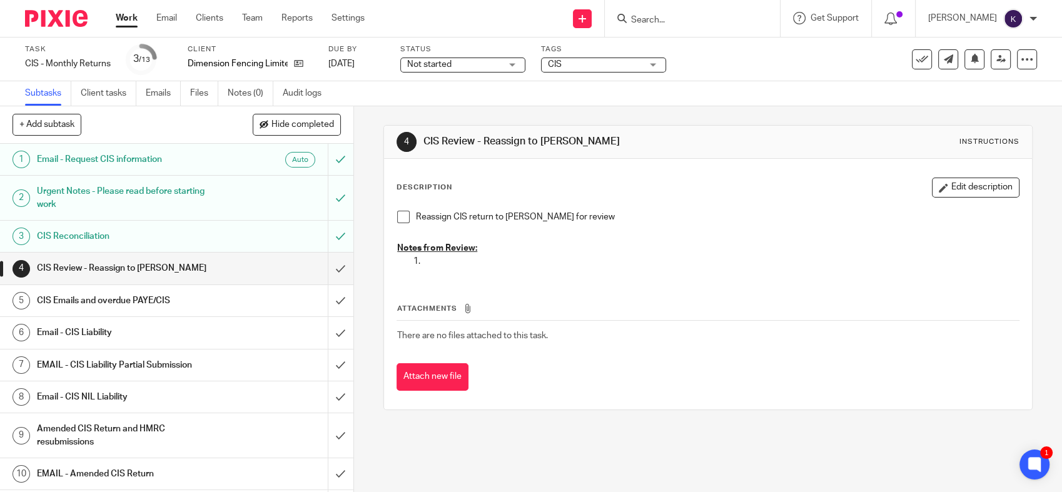
click at [399, 216] on span at bounding box center [403, 217] width 13 height 13
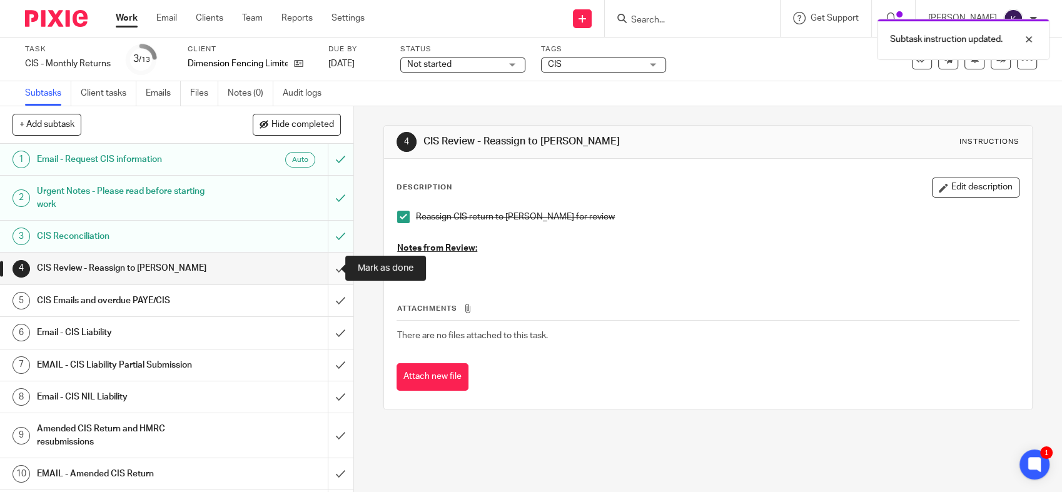
click at [320, 272] on input "submit" at bounding box center [176, 268] width 353 height 31
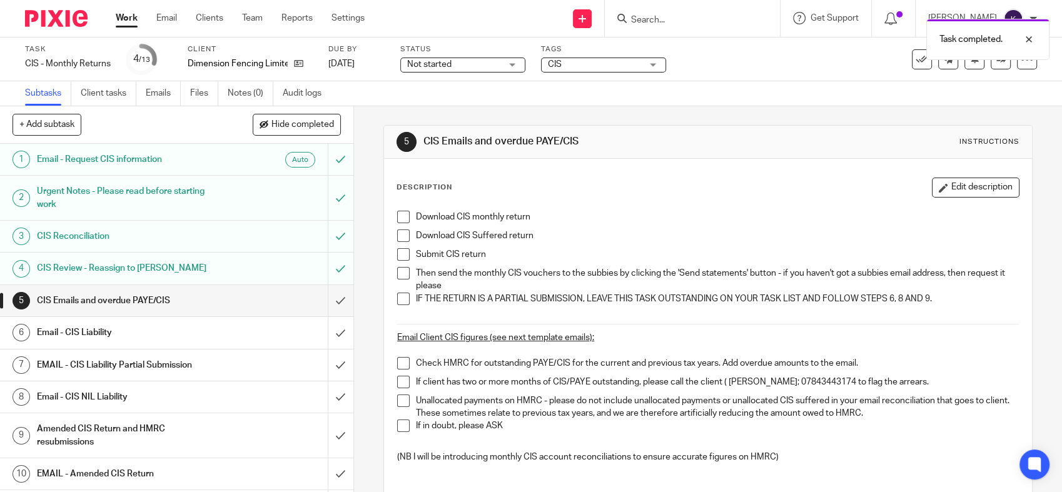
click at [200, 334] on h1 "Email - CIS Liability" at bounding box center [130, 332] width 186 height 19
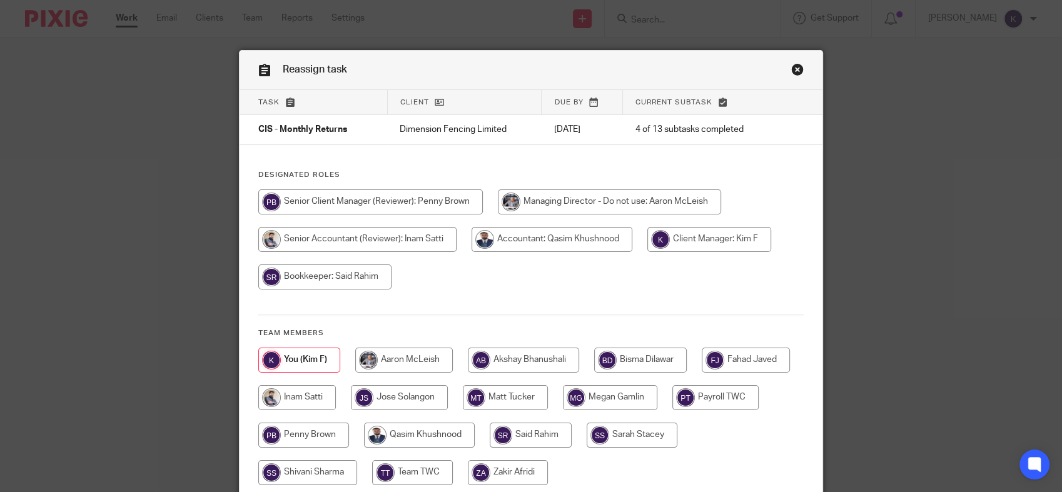
click at [572, 440] on input "radio" at bounding box center [531, 435] width 82 height 25
radio input "true"
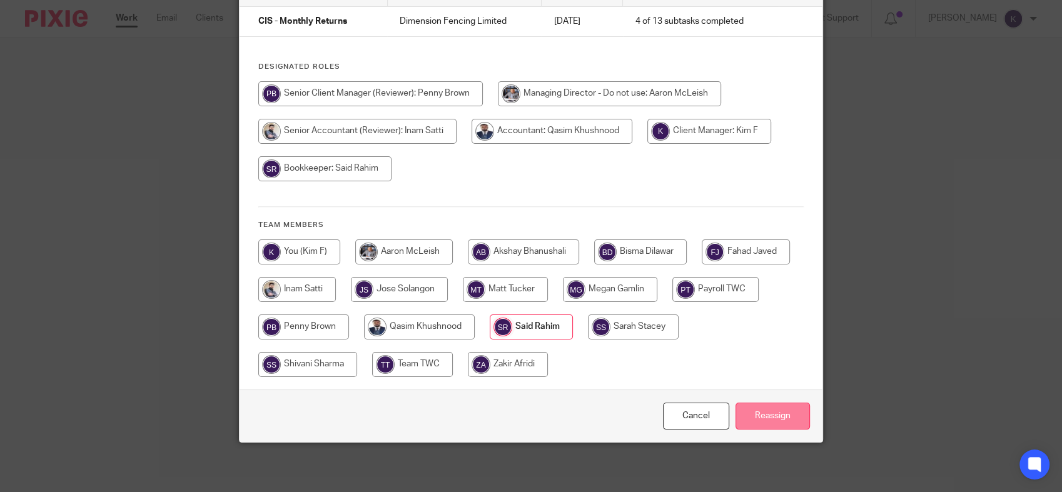
click at [763, 417] on input "Reassign" at bounding box center [773, 416] width 74 height 27
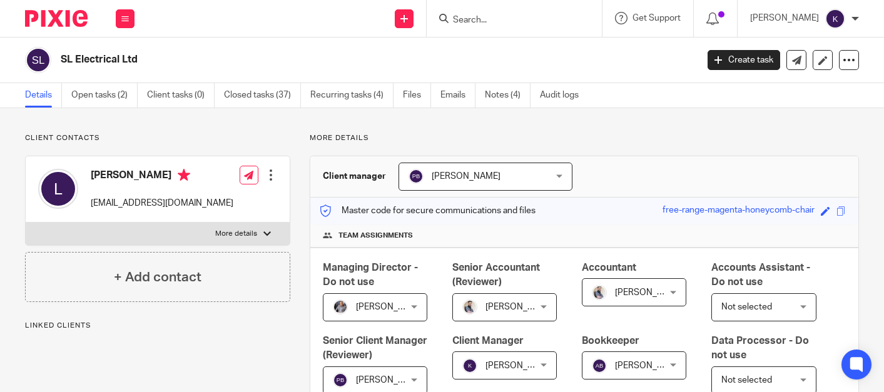
click at [532, 21] on input "Search" at bounding box center [508, 20] width 113 height 11
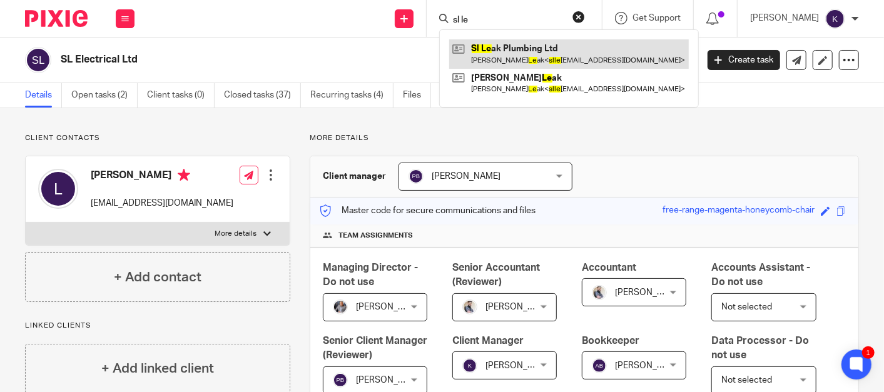
type input "sl le"
click at [535, 50] on link at bounding box center [569, 53] width 240 height 29
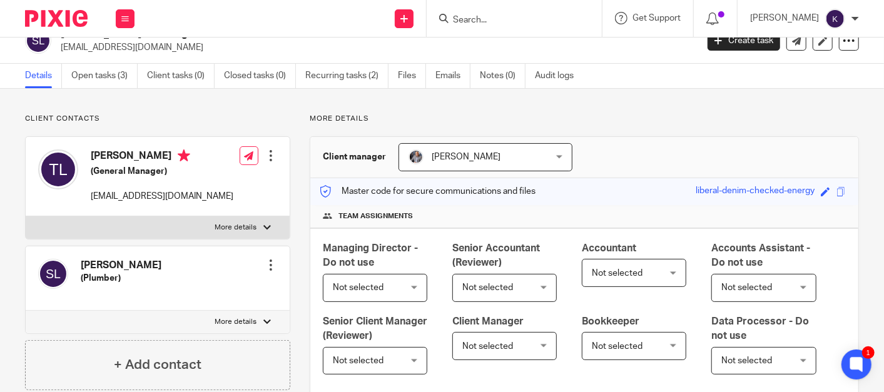
scroll to position [69, 0]
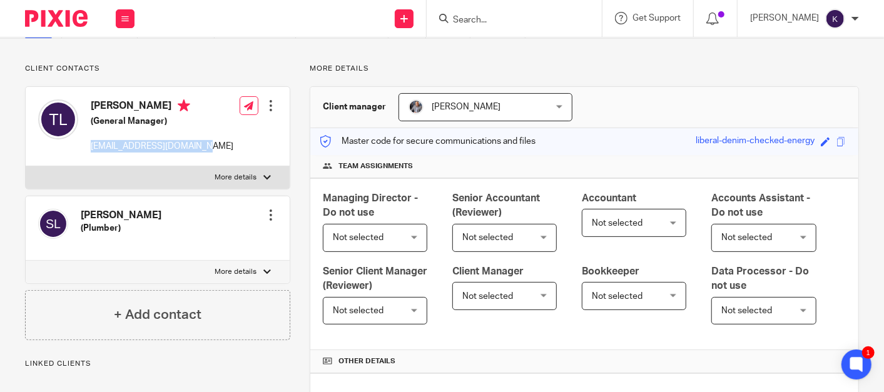
drag, startPoint x: 203, startPoint y: 148, endPoint x: 88, endPoint y: 146, distance: 115.1
click at [88, 146] on div "[PERSON_NAME] (General Manager) [EMAIL_ADDRESS][DOMAIN_NAME] Edit contact Creat…" at bounding box center [158, 126] width 264 height 79
copy p "[EMAIL_ADDRESS][DOMAIN_NAME]"
